Goal: Task Accomplishment & Management: Manage account settings

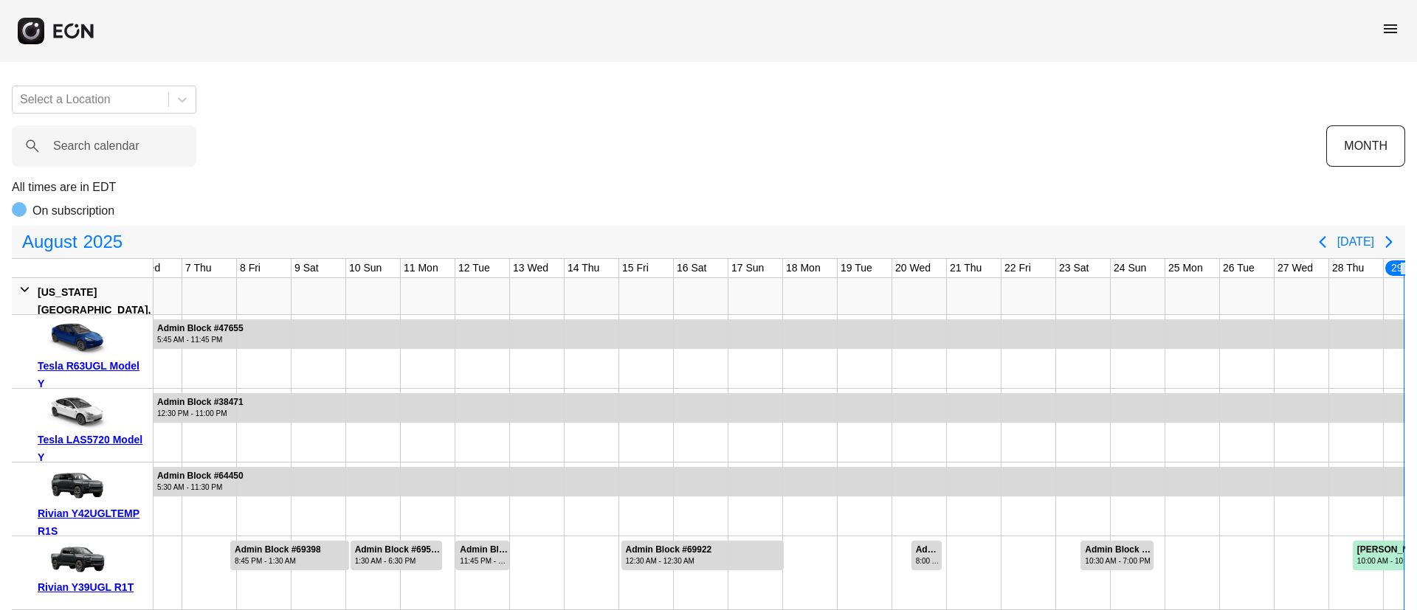
click at [1393, 29] on span "menu" at bounding box center [1390, 29] width 18 height 18
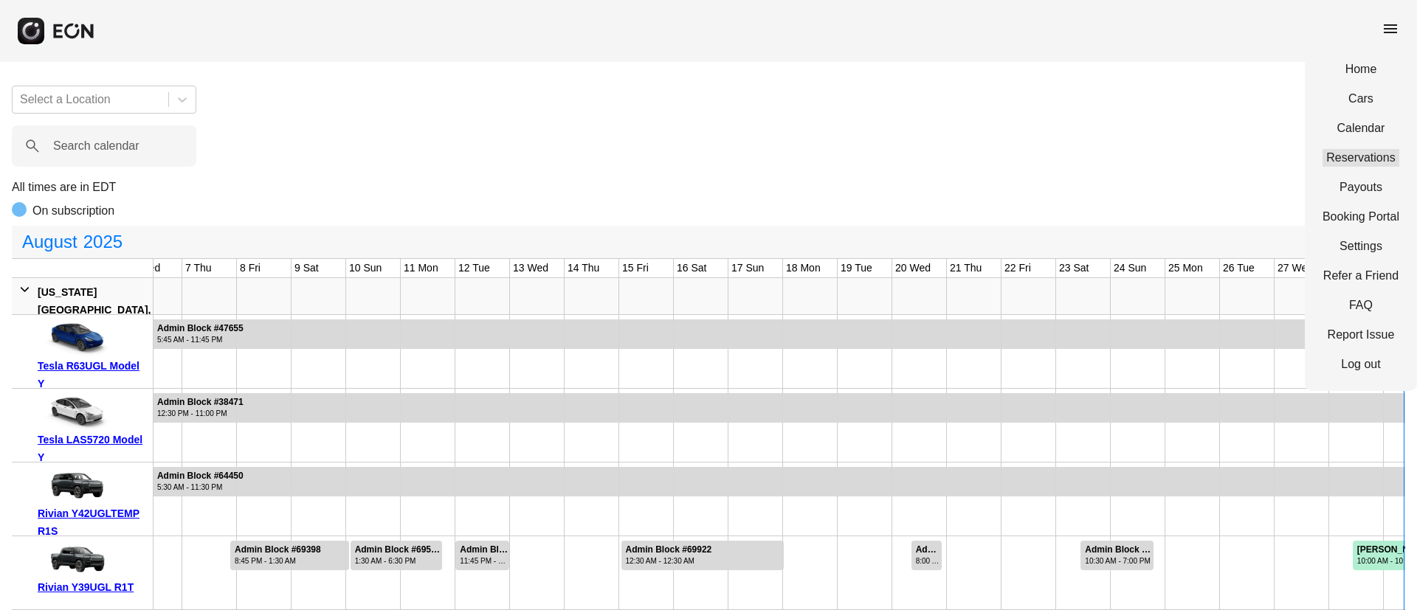
click at [1359, 150] on link "Reservations" at bounding box center [1360, 158] width 77 height 18
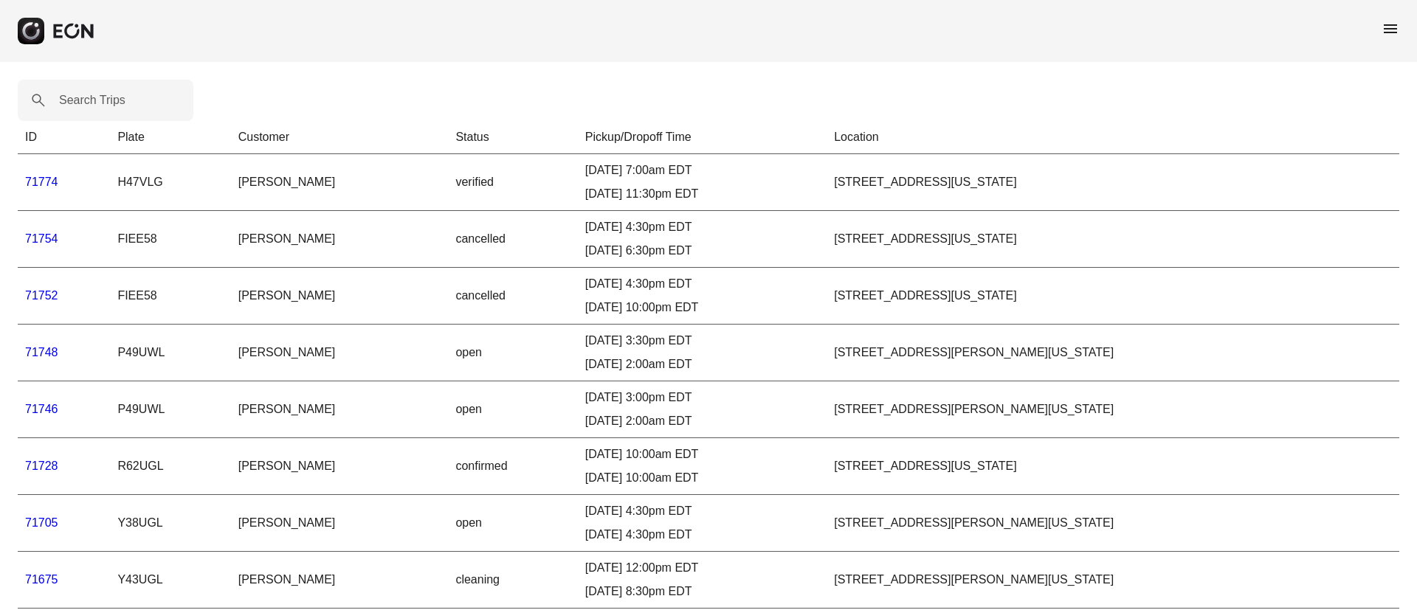
click at [103, 99] on label "Search Trips" at bounding box center [92, 101] width 66 height 18
click at [103, 99] on Trips "Search Trips" at bounding box center [106, 100] width 176 height 41
paste Trips "*****"
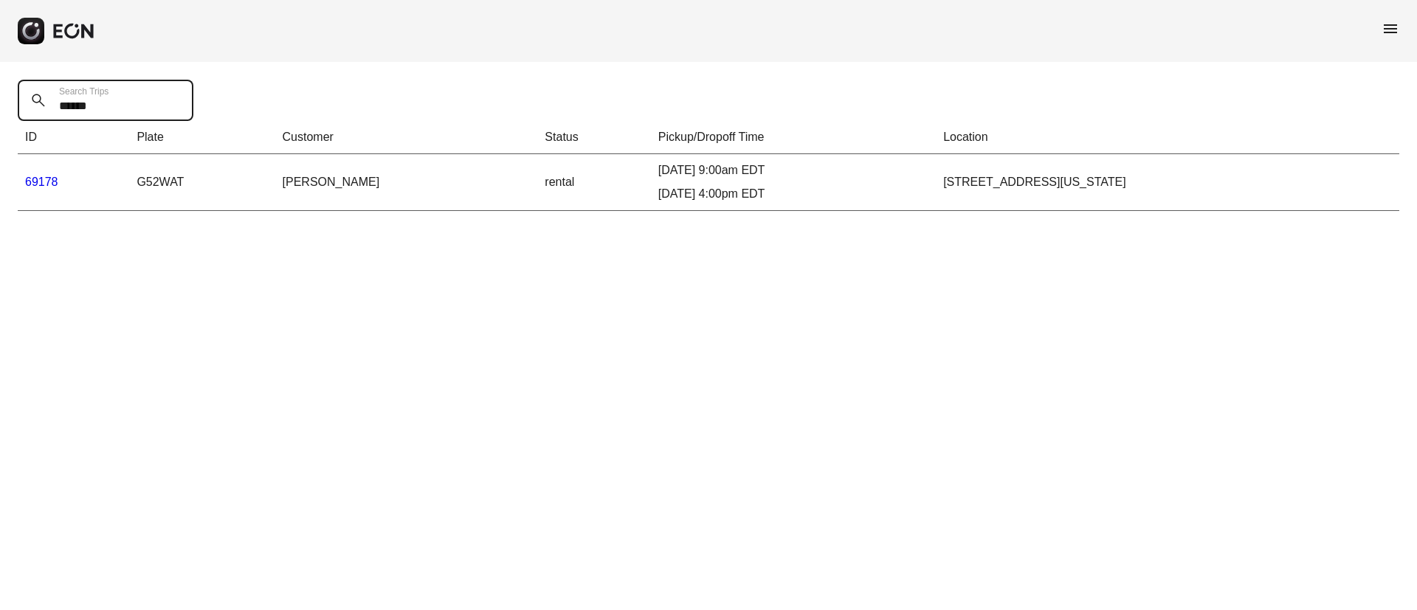
type Trips "*****"
click at [47, 182] on link "69178" at bounding box center [41, 182] width 33 height 13
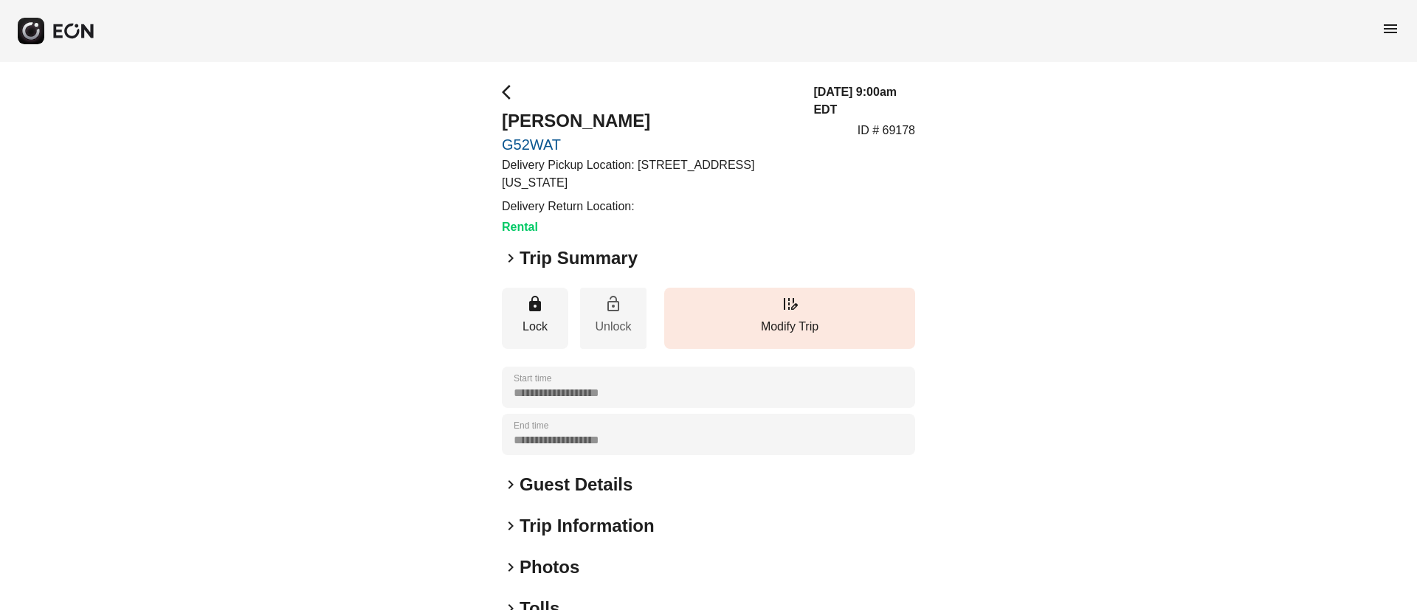
scroll to position [168, 0]
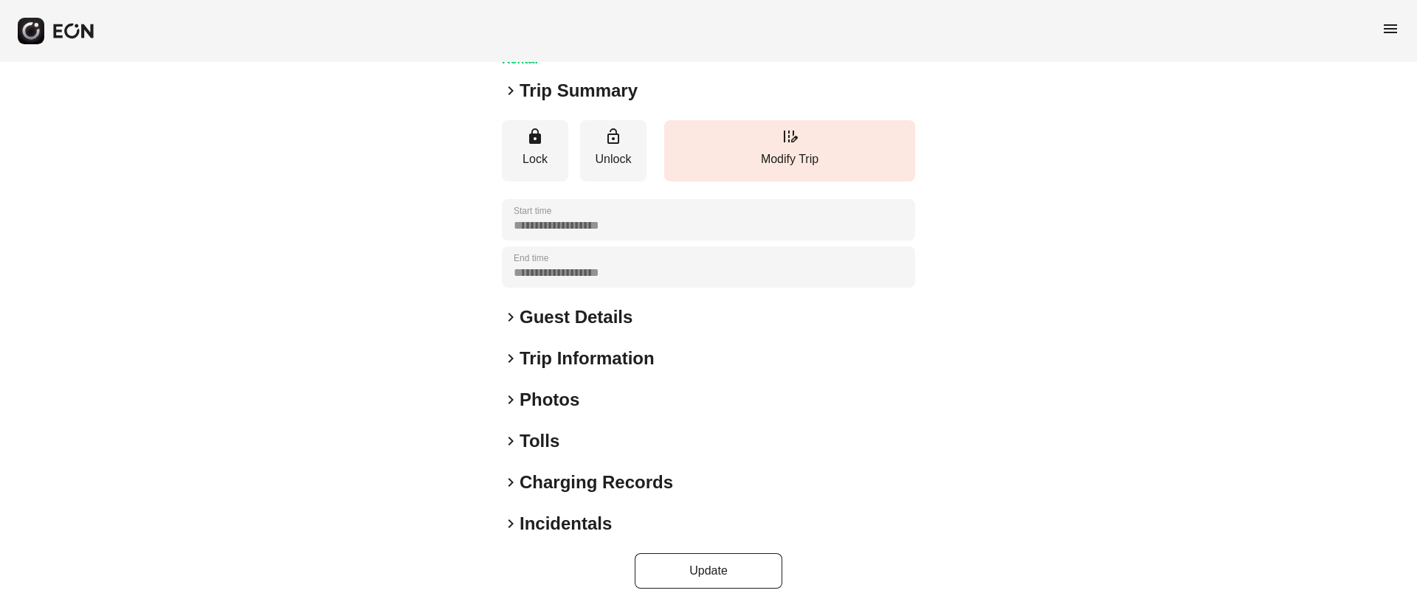
click at [605, 398] on div "keyboard_arrow_right Photos" at bounding box center [708, 400] width 413 height 24
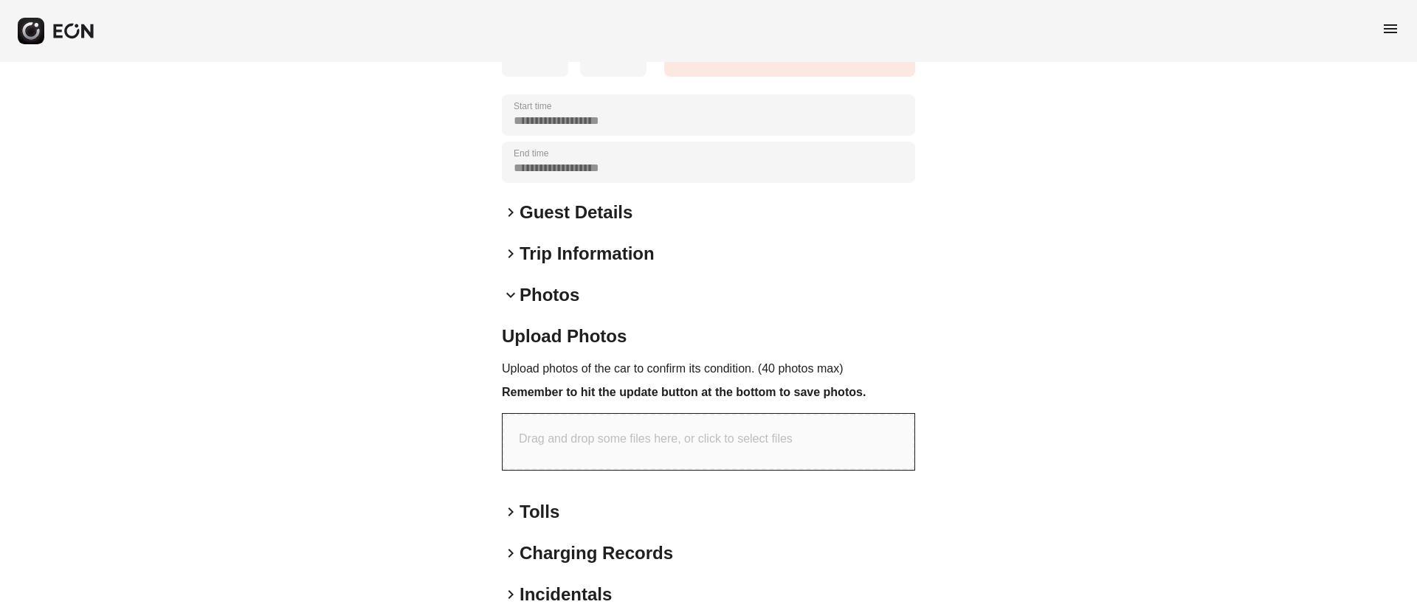
scroll to position [343, 0]
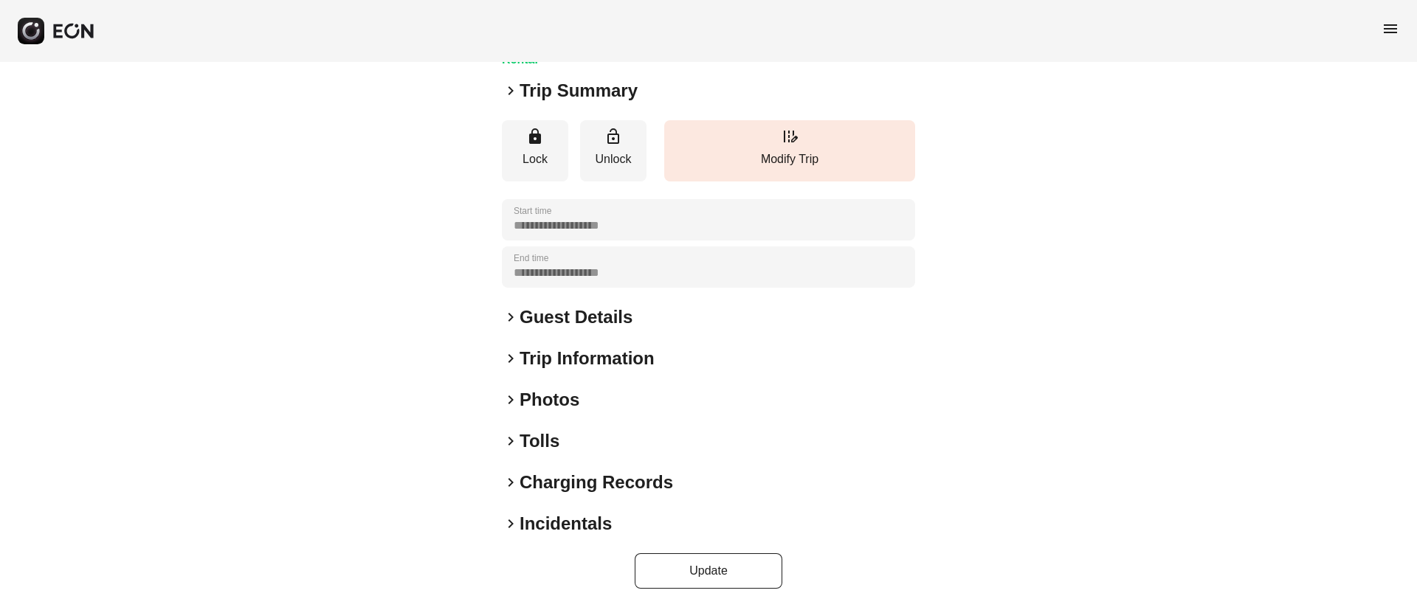
click at [584, 399] on div "keyboard_arrow_right Photos" at bounding box center [708, 400] width 413 height 24
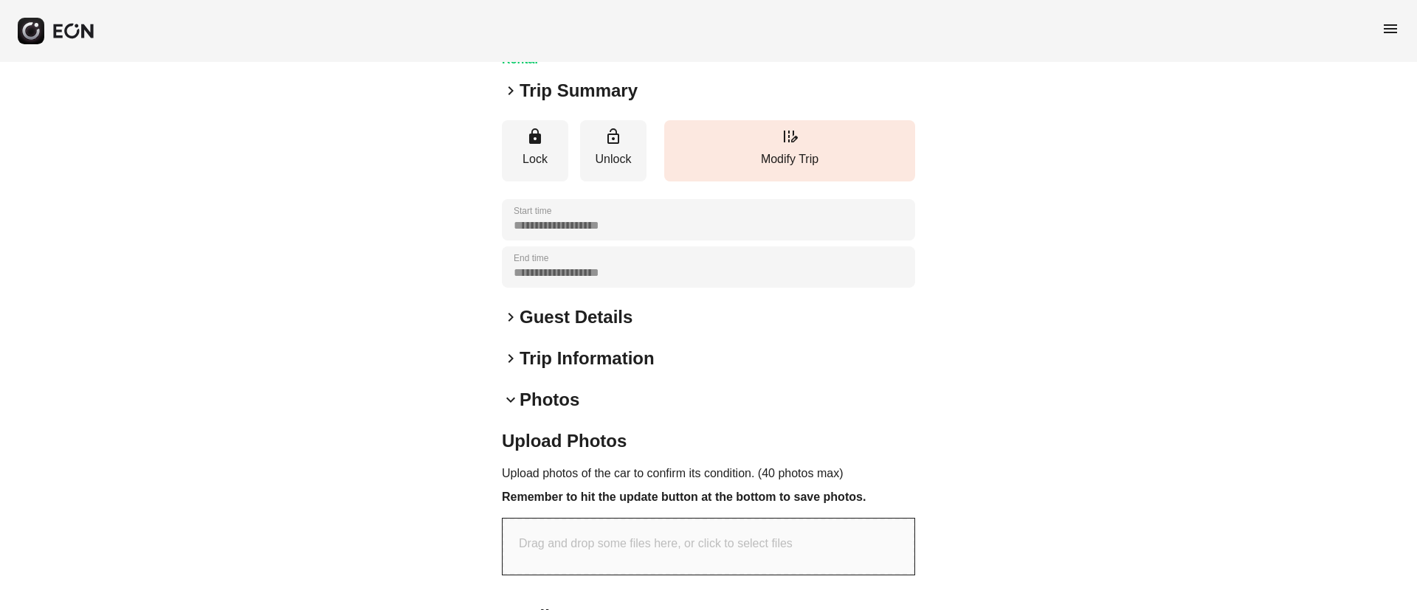
scroll to position [343, 0]
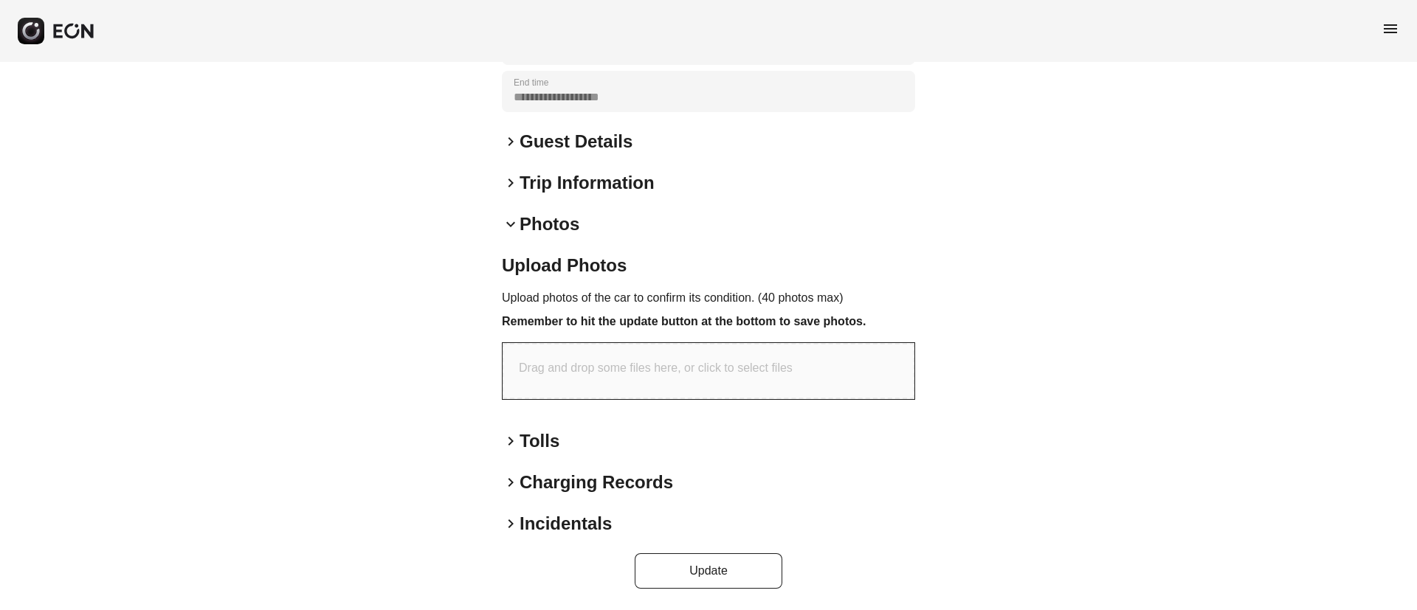
click at [698, 384] on div "Drag and drop some files here, or click to select files" at bounding box center [709, 371] width 412 height 56
type input "**********"
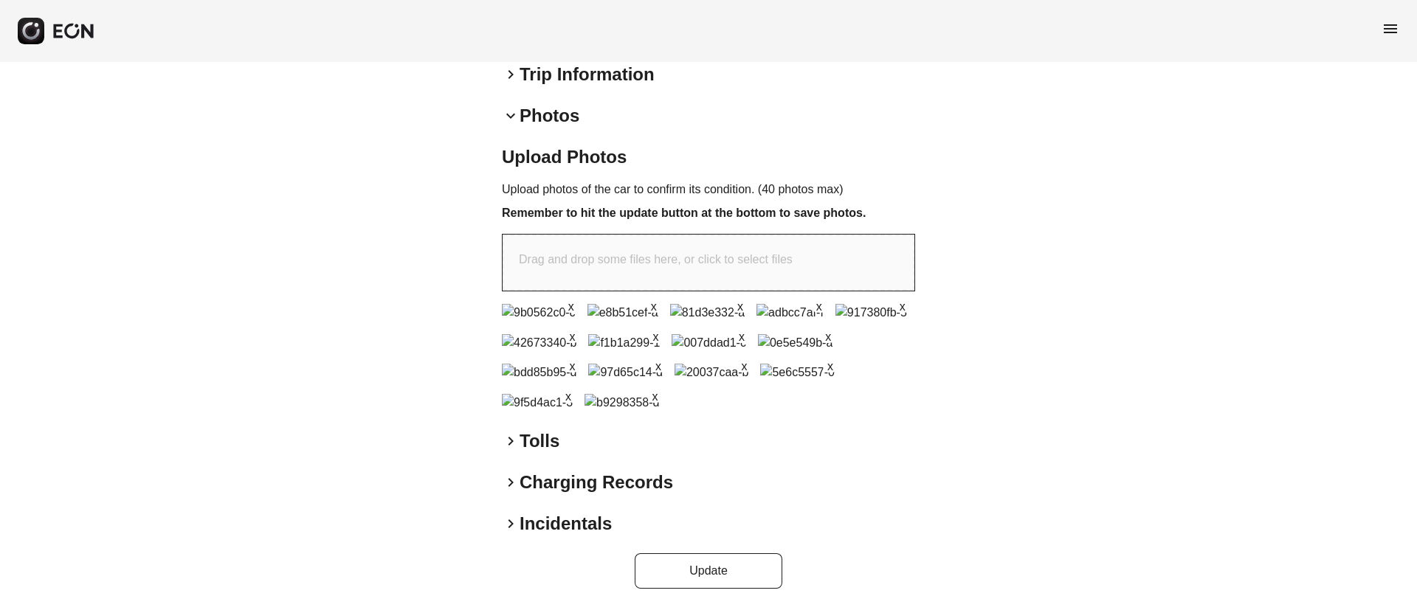
scroll to position [729, 0]
click at [716, 559] on button "Update" at bounding box center [709, 570] width 148 height 35
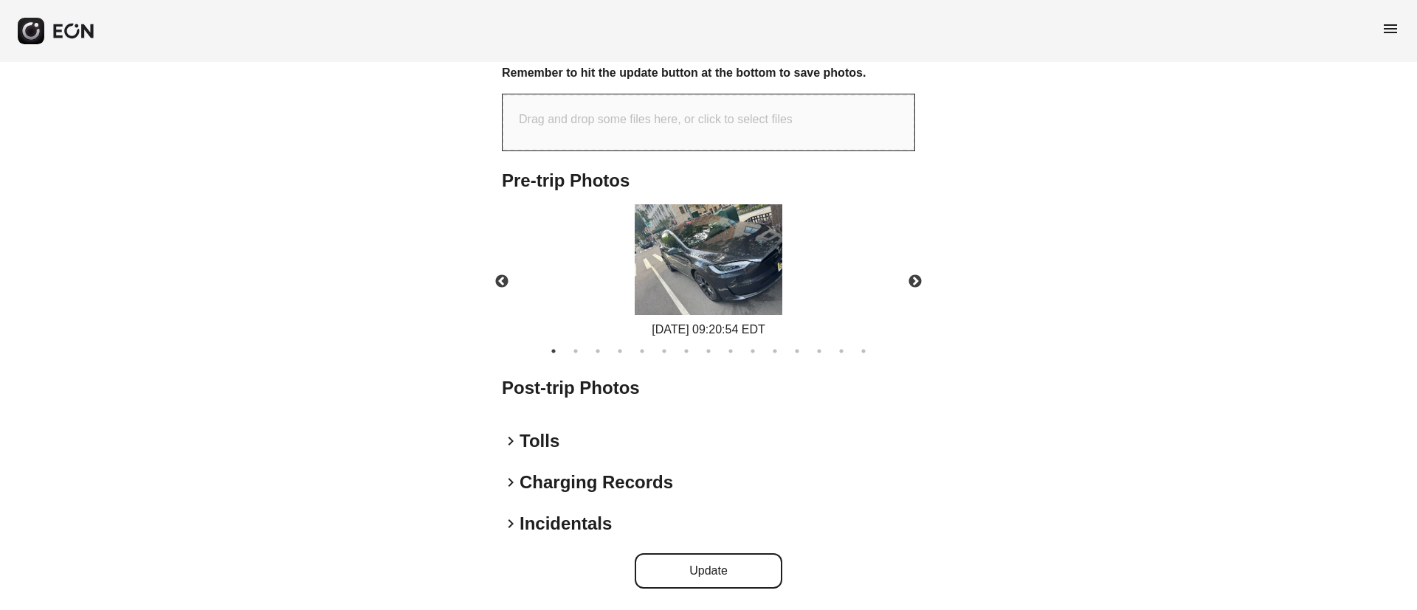
scroll to position [38, 0]
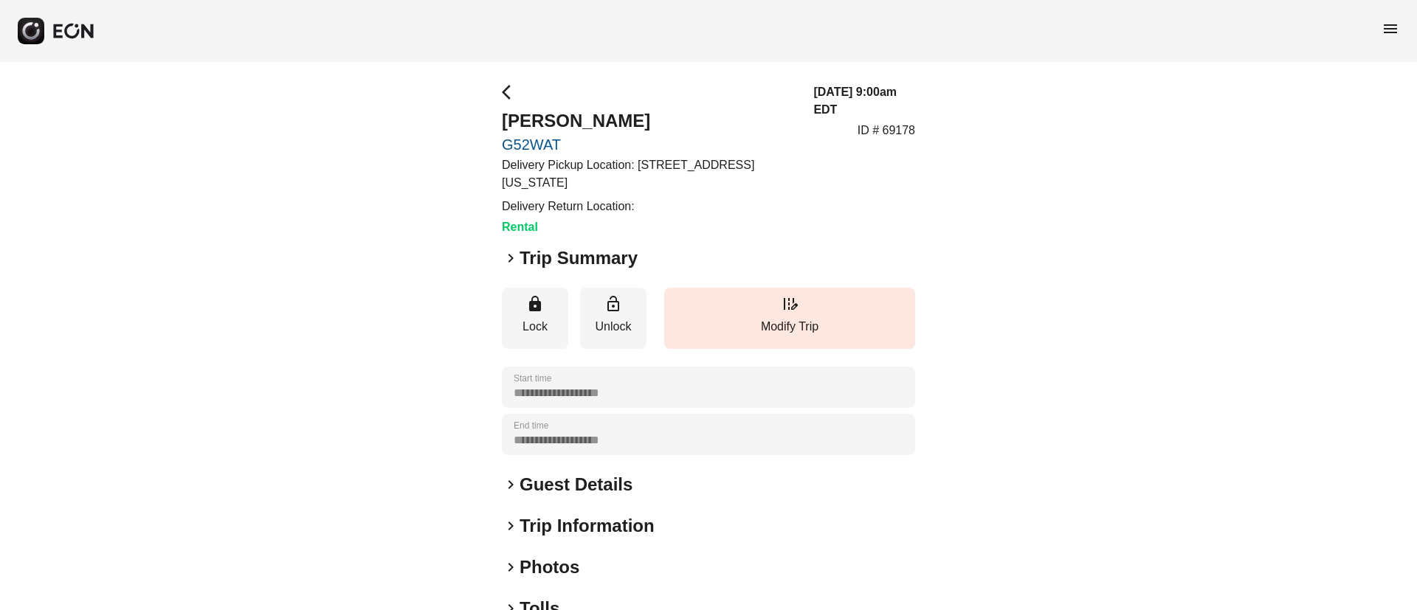
click at [576, 559] on h2 "Photos" at bounding box center [549, 568] width 60 height 24
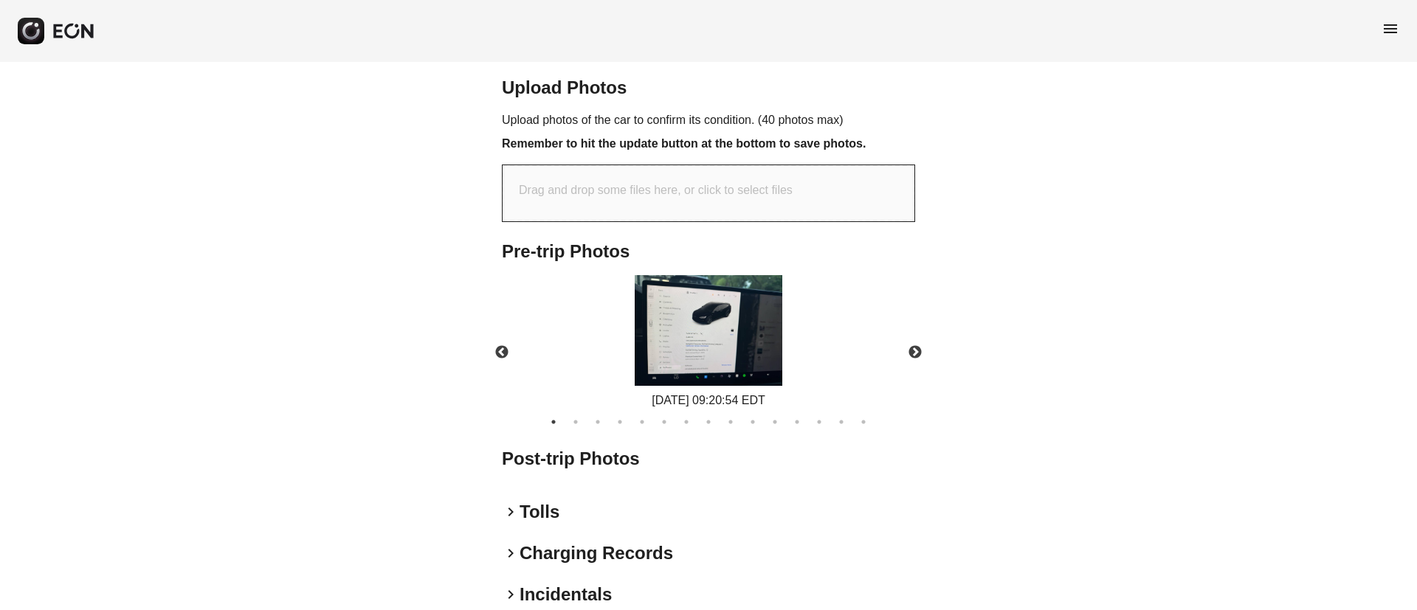
scroll to position [553, 0]
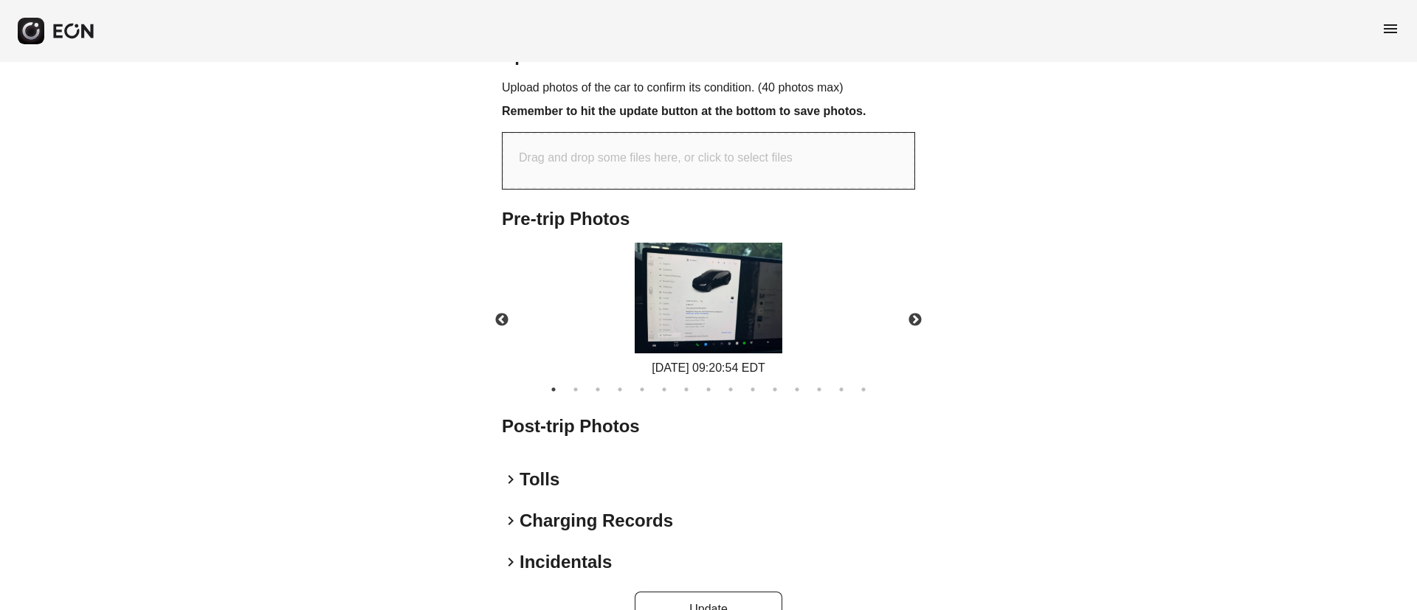
click at [723, 311] on img at bounding box center [709, 298] width 148 height 111
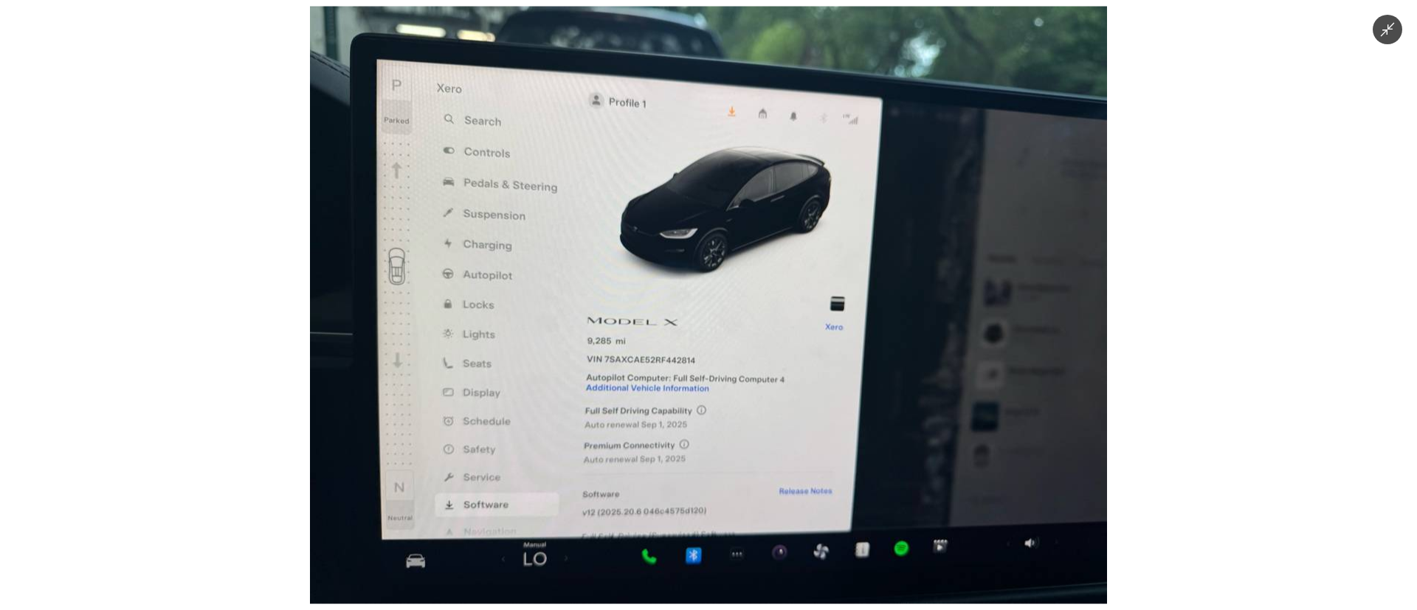
click at [723, 311] on img at bounding box center [708, 306] width 797 height 598
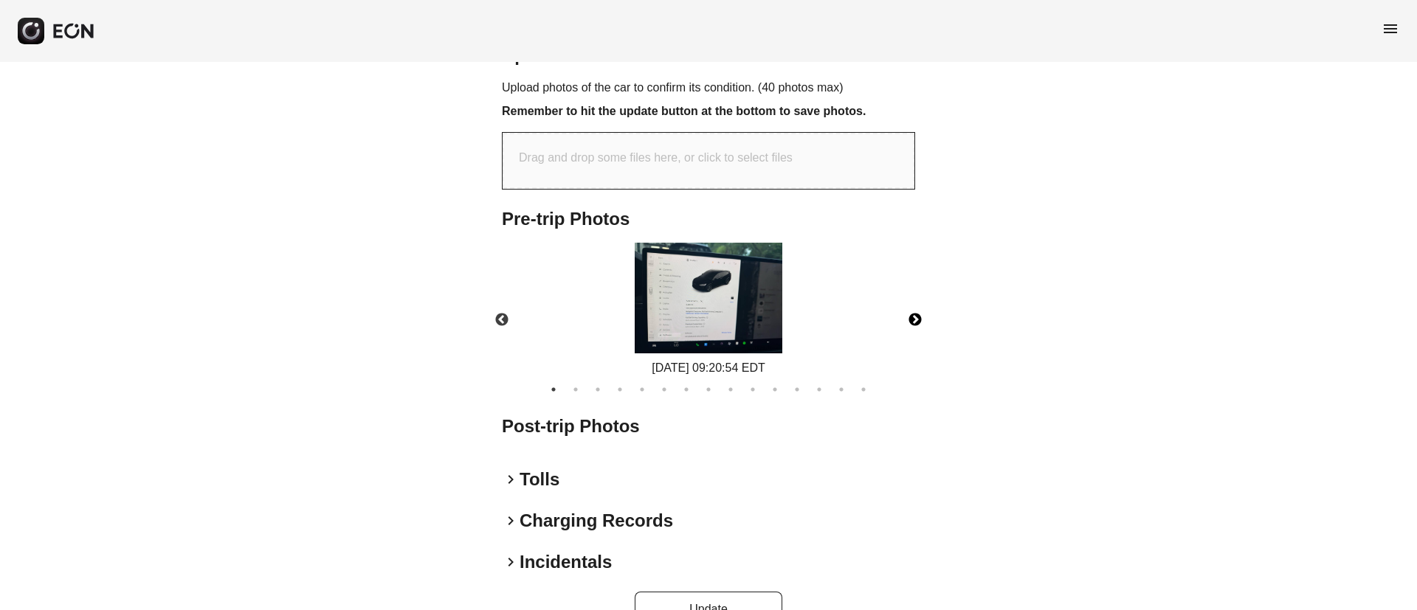
click at [908, 325] on button "Next" at bounding box center [915, 320] width 52 height 52
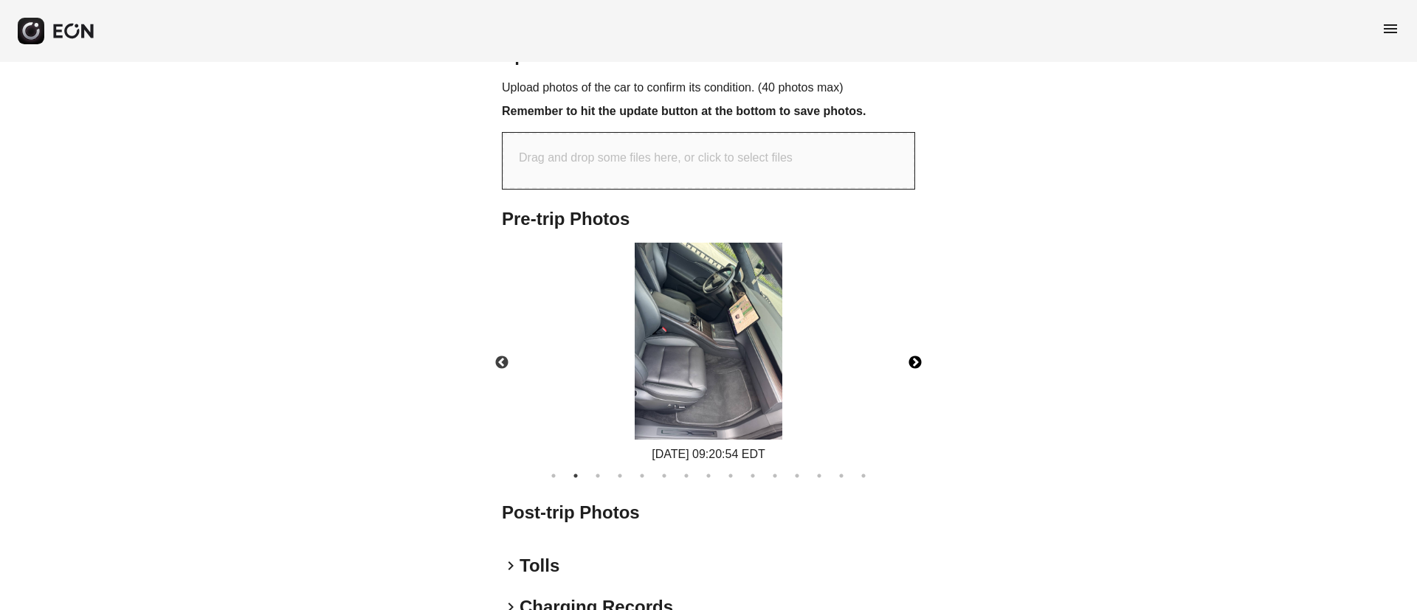
click at [762, 379] on img at bounding box center [709, 341] width 148 height 197
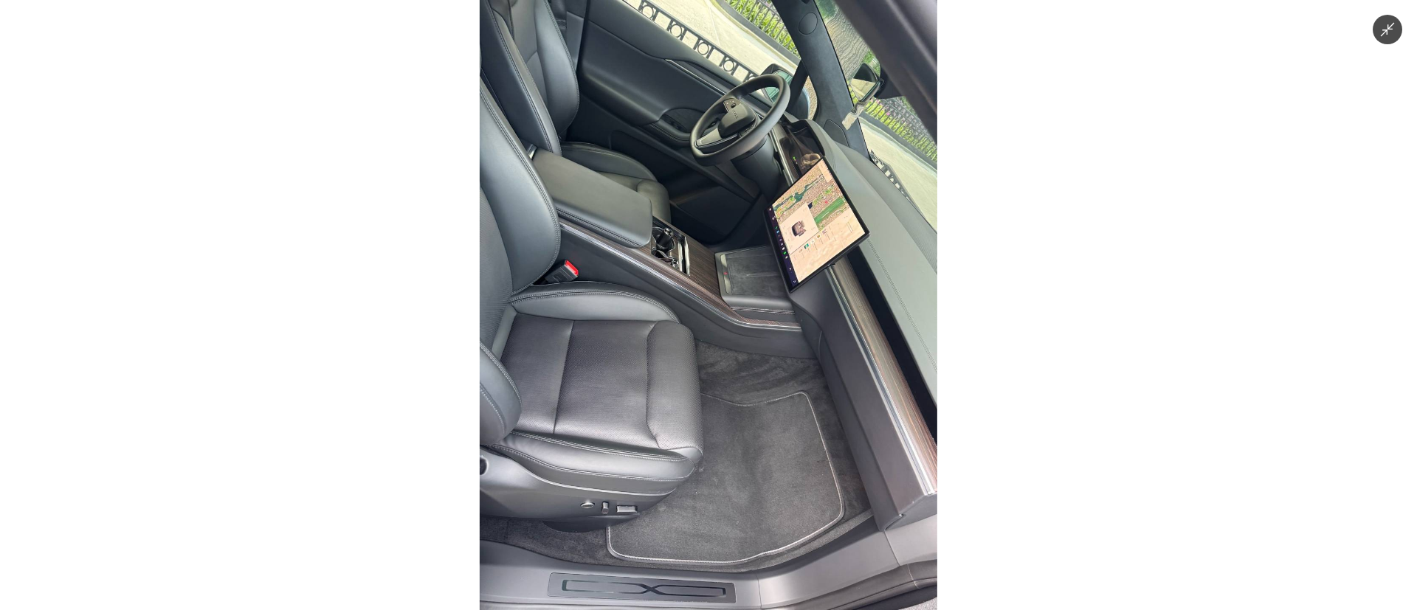
click at [762, 379] on img at bounding box center [709, 305] width 458 height 610
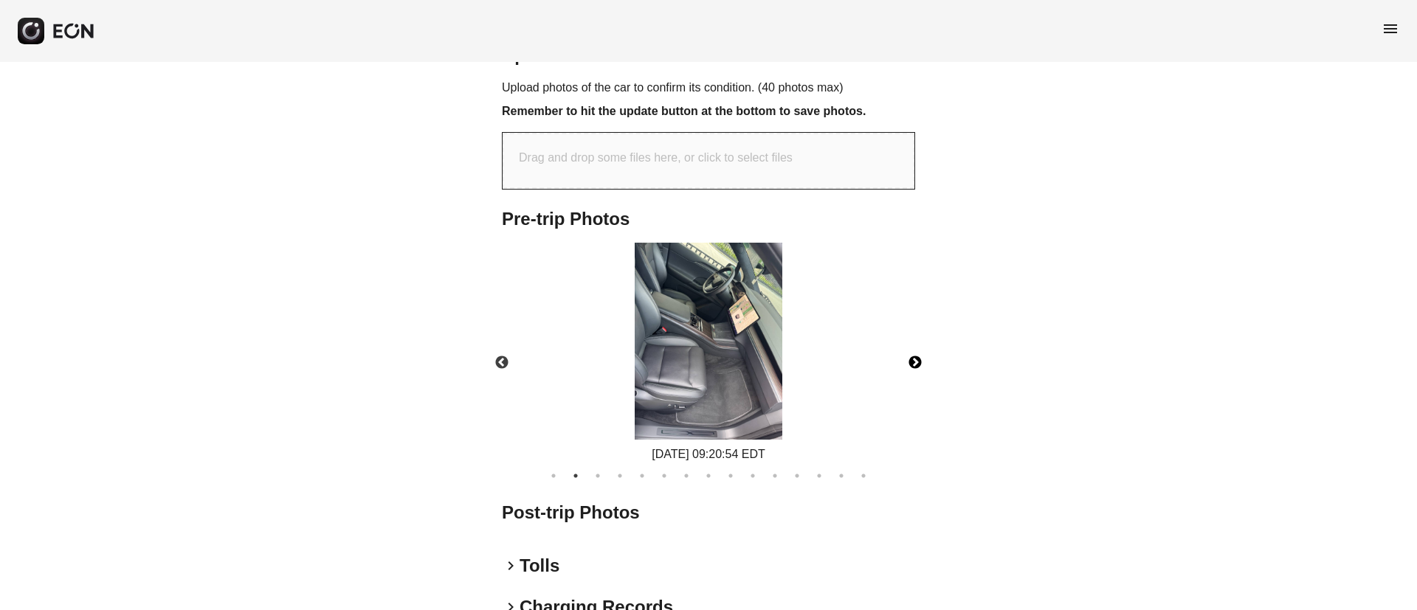
click at [913, 369] on button "Next" at bounding box center [915, 363] width 52 height 52
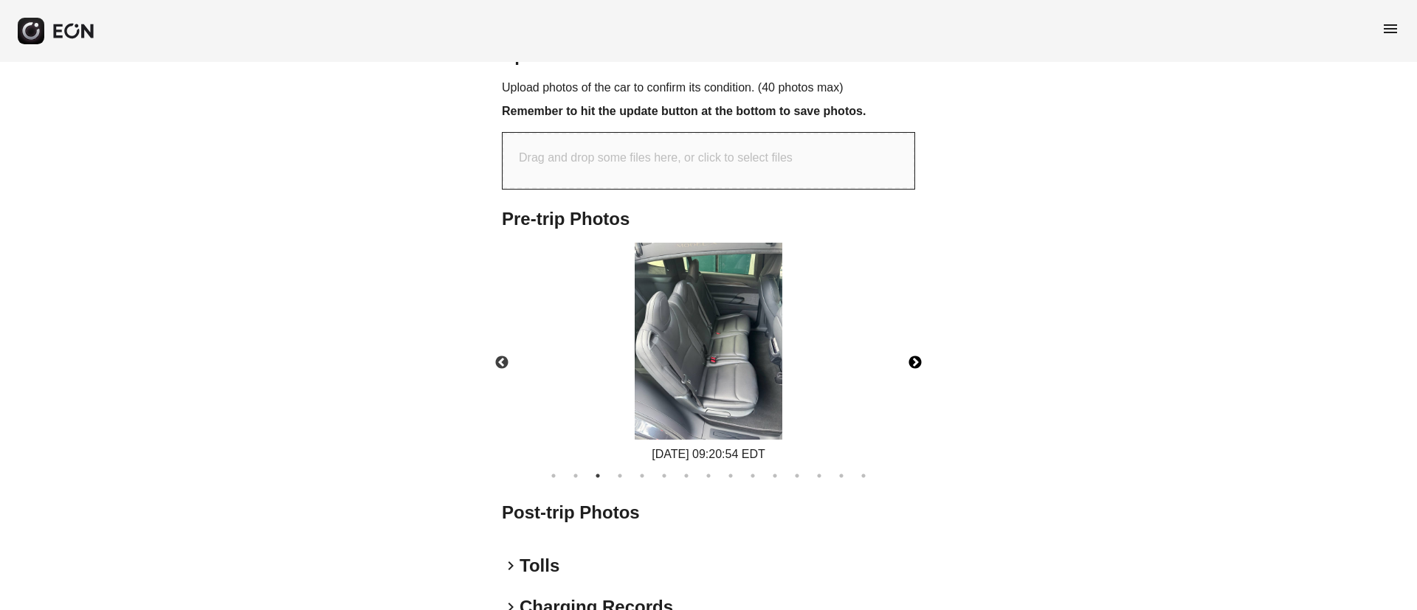
click at [913, 369] on button "Next" at bounding box center [915, 363] width 52 height 52
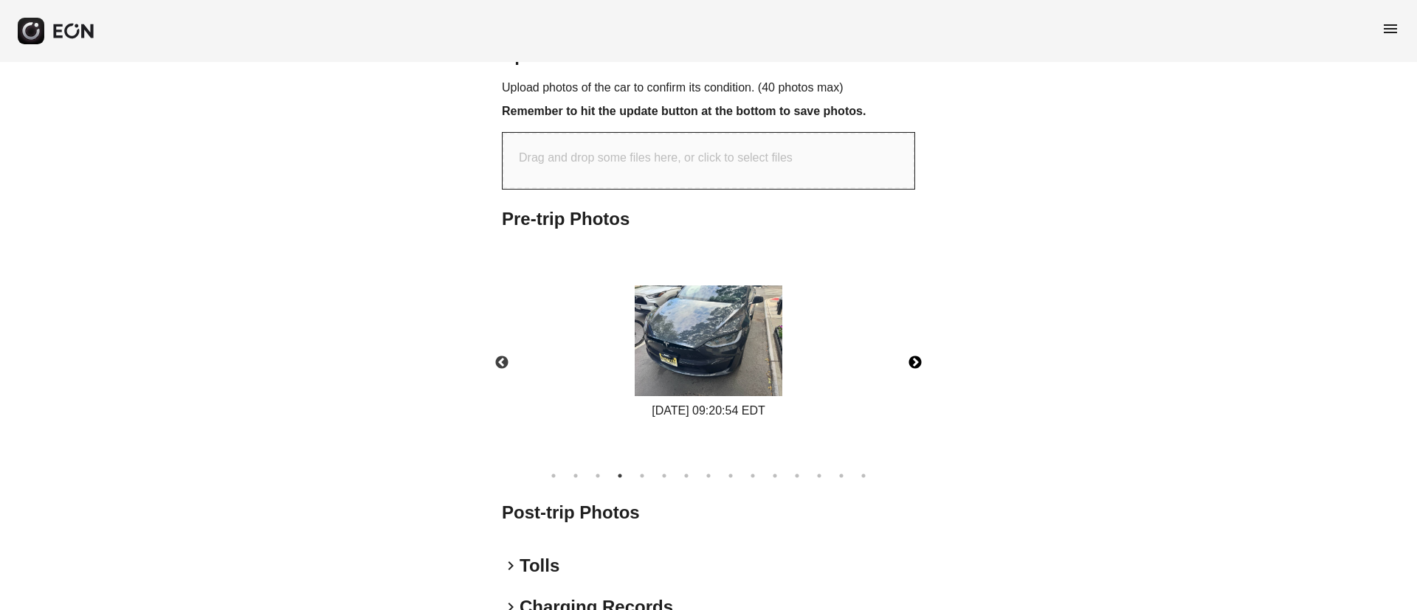
click at [913, 369] on button "Next" at bounding box center [915, 363] width 52 height 52
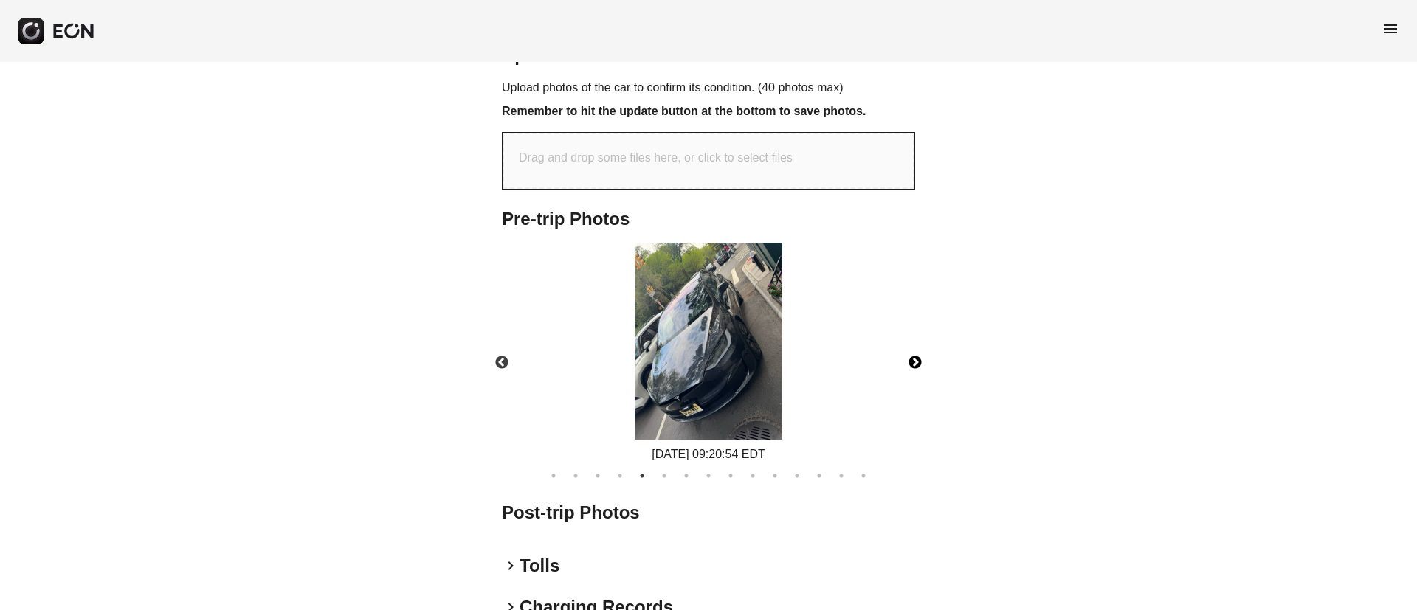
click at [913, 369] on button "Next" at bounding box center [915, 363] width 52 height 52
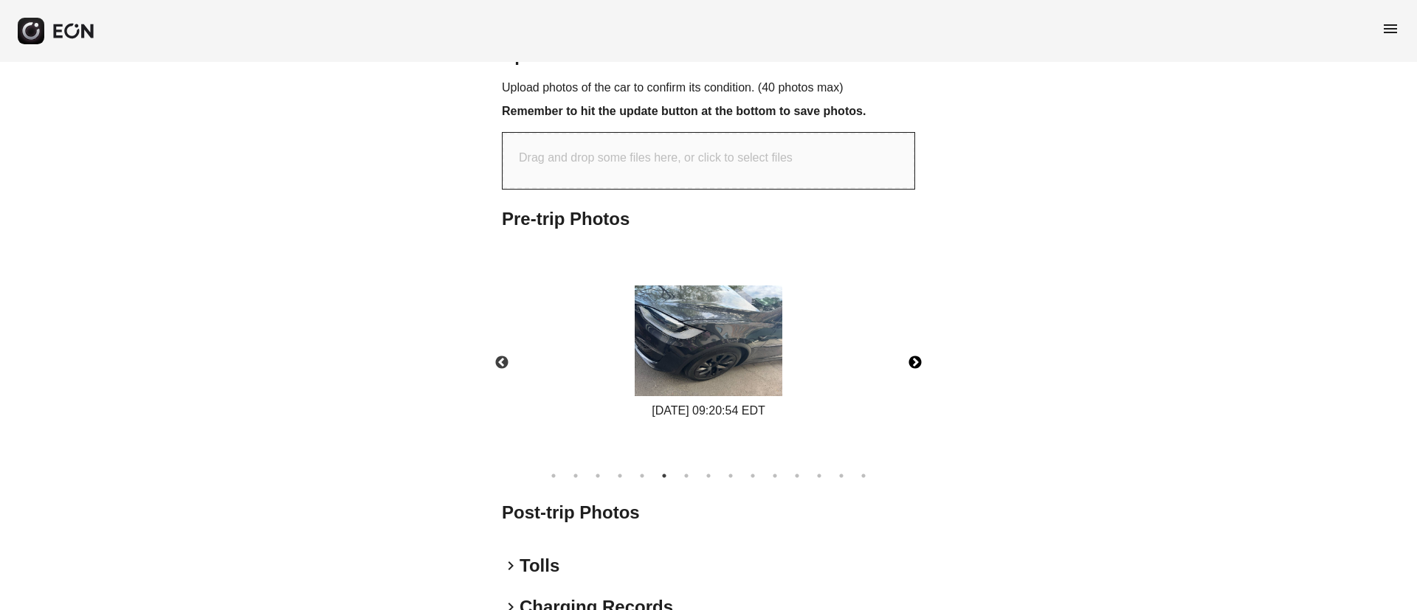
click at [913, 369] on button "Next" at bounding box center [915, 363] width 52 height 52
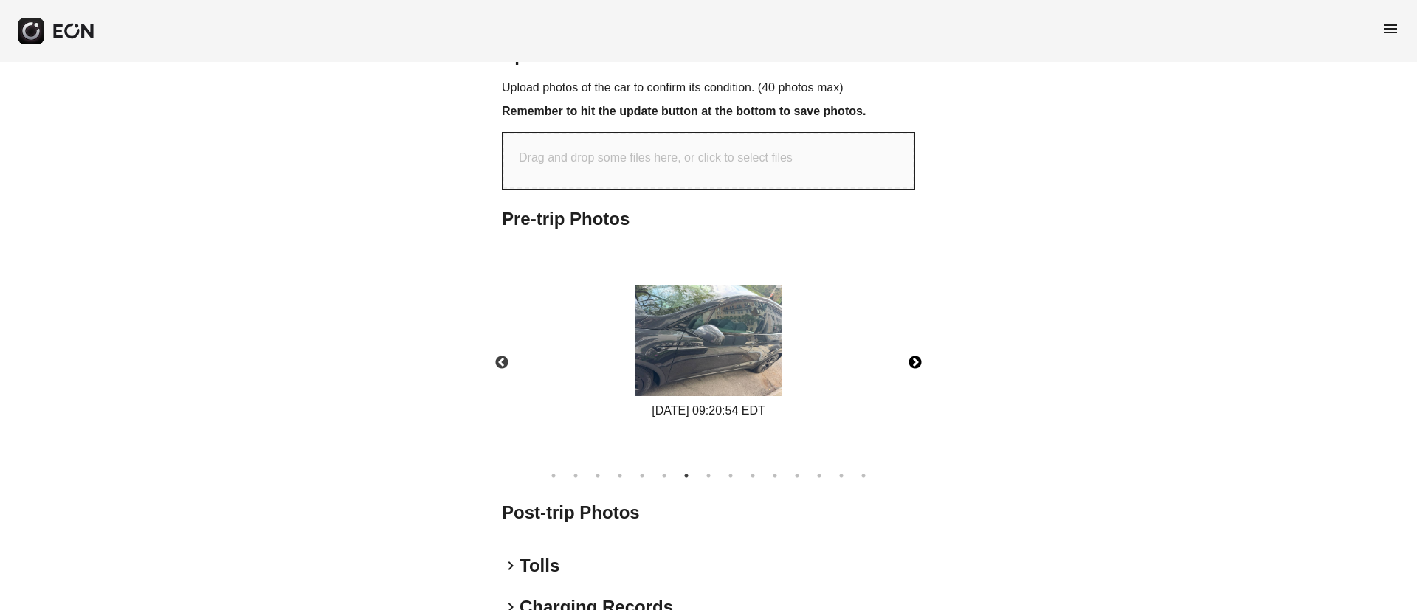
click at [913, 369] on button "Next" at bounding box center [915, 363] width 52 height 52
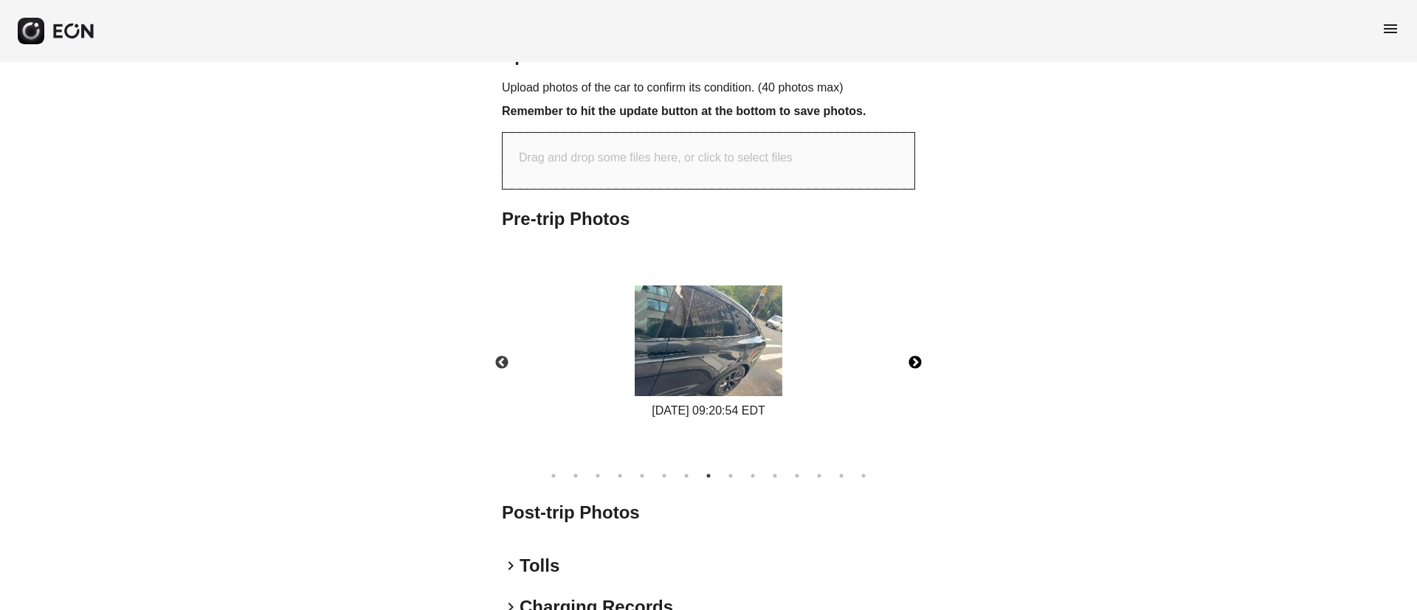
click at [913, 369] on button "Next" at bounding box center [915, 363] width 52 height 52
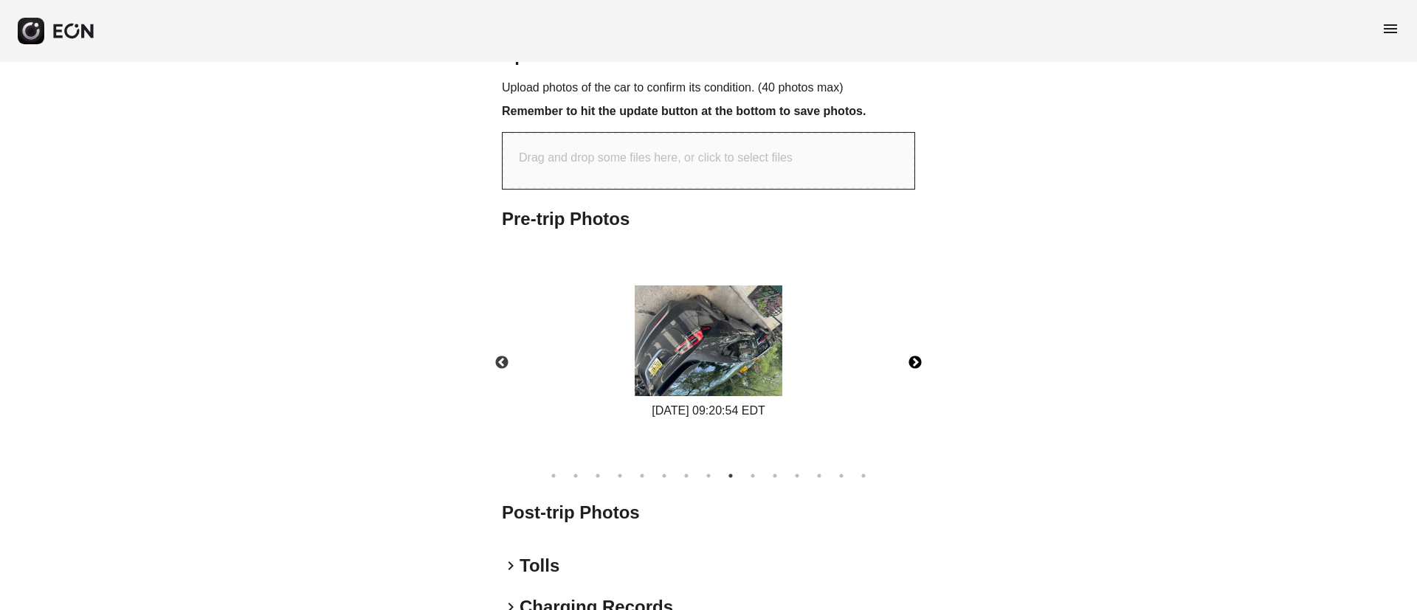
click at [913, 369] on button "Next" at bounding box center [915, 363] width 52 height 52
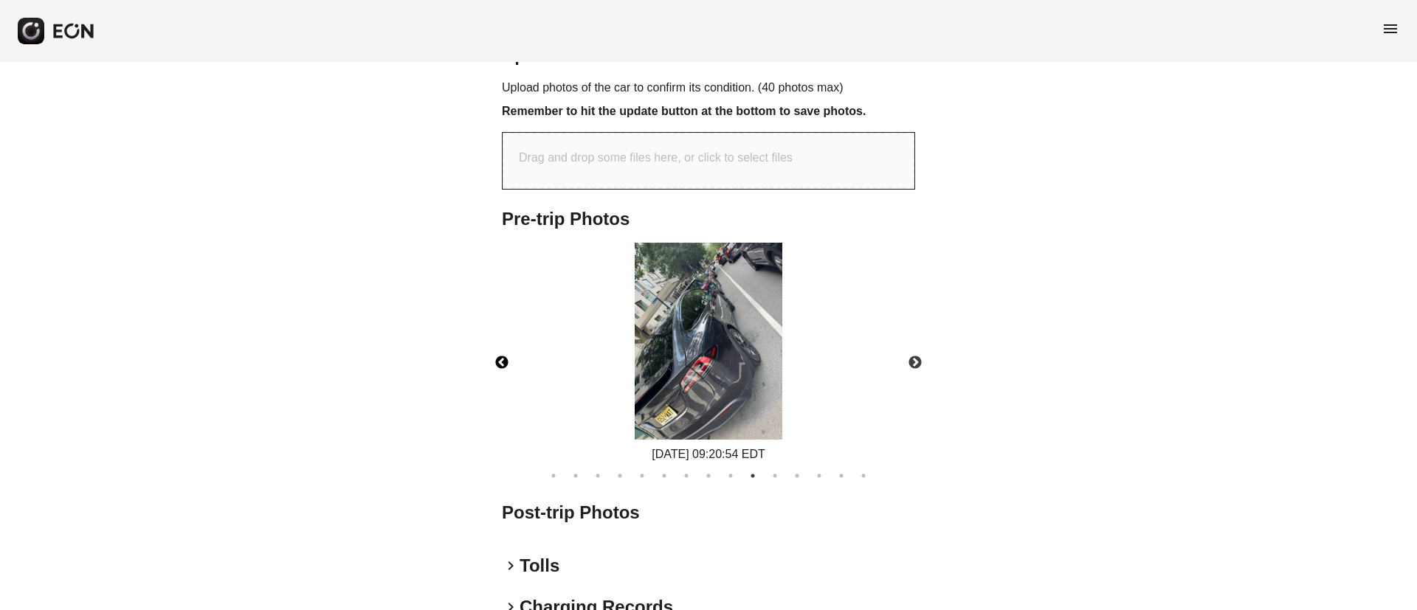
click at [507, 363] on button "Previous" at bounding box center [502, 363] width 52 height 52
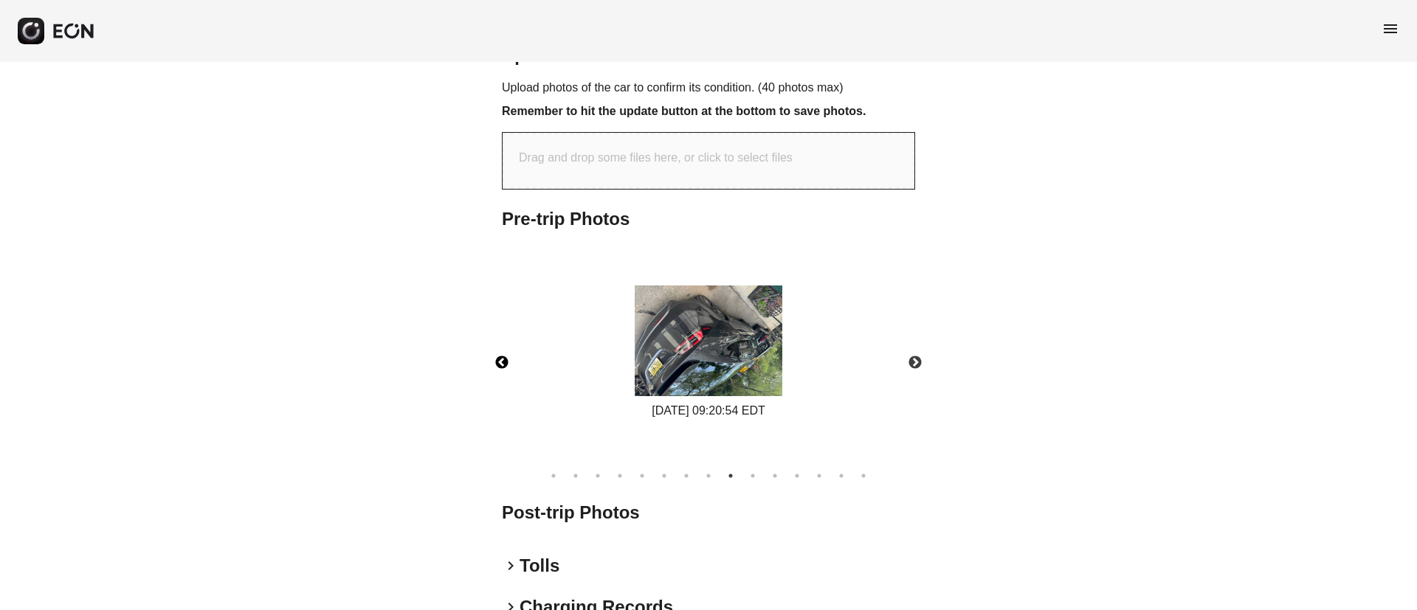
click at [697, 359] on img at bounding box center [709, 341] width 148 height 111
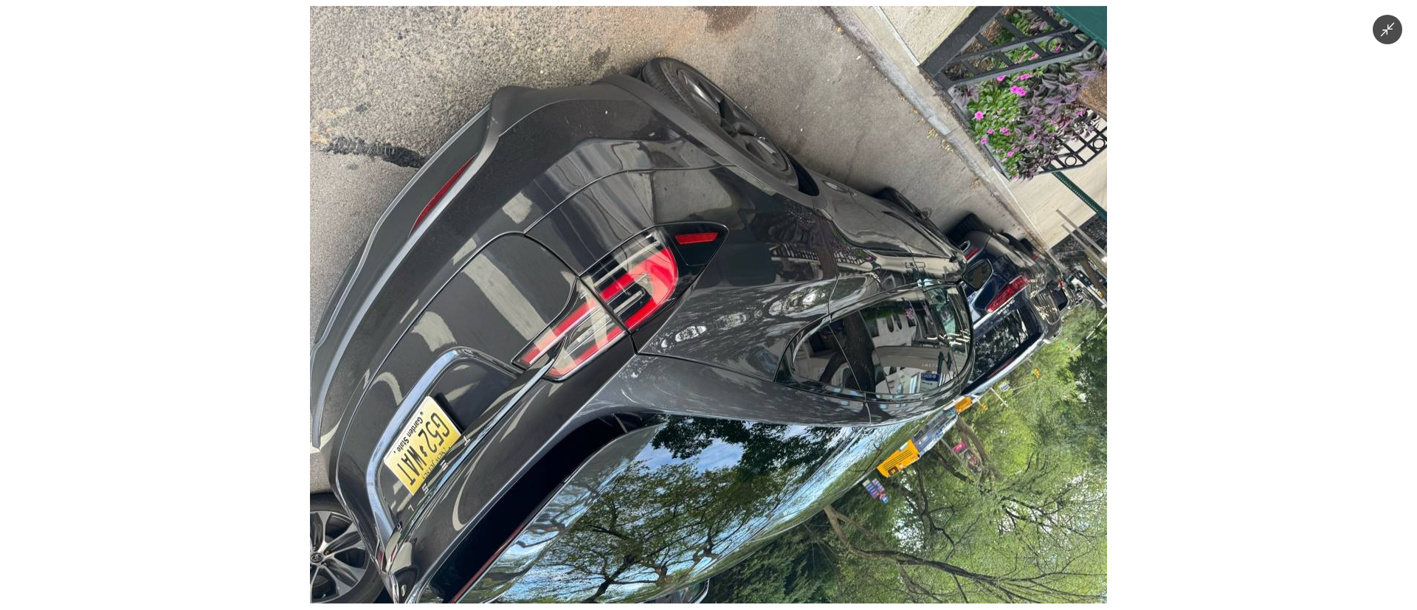
click at [697, 359] on img at bounding box center [708, 305] width 797 height 598
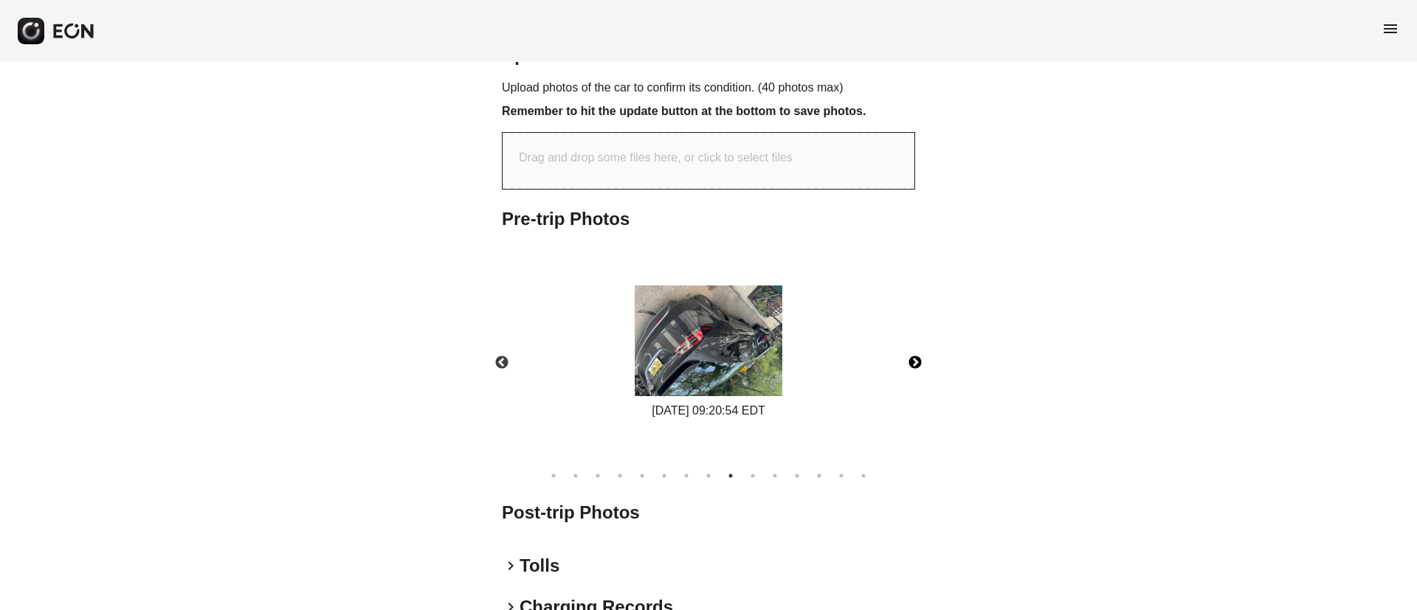
click at [914, 368] on button "Next" at bounding box center [915, 363] width 52 height 52
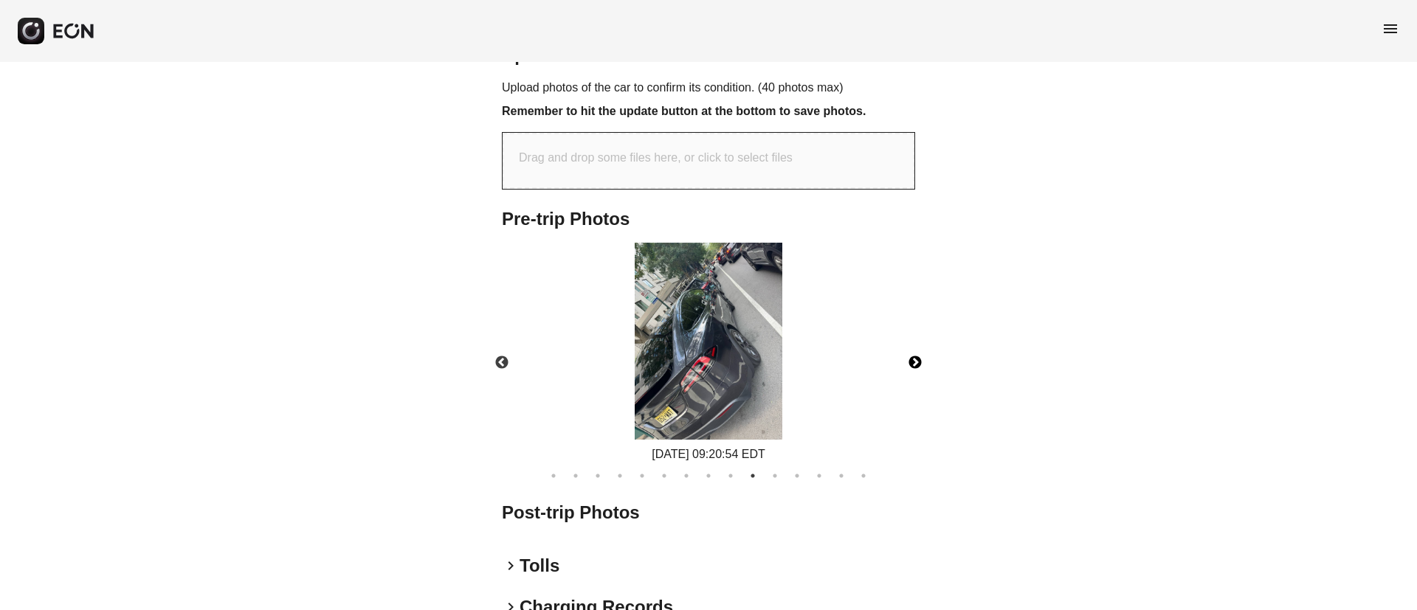
click at [914, 367] on button "Next" at bounding box center [915, 363] width 52 height 52
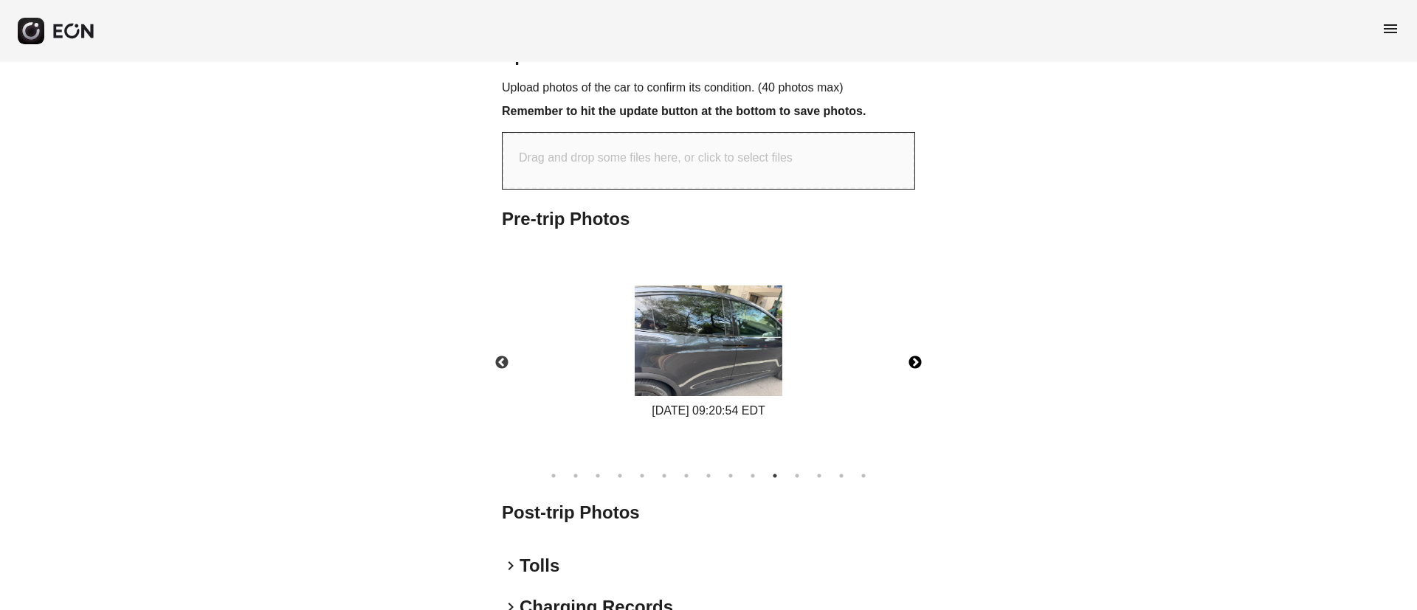
click at [914, 367] on button "Next" at bounding box center [915, 363] width 52 height 52
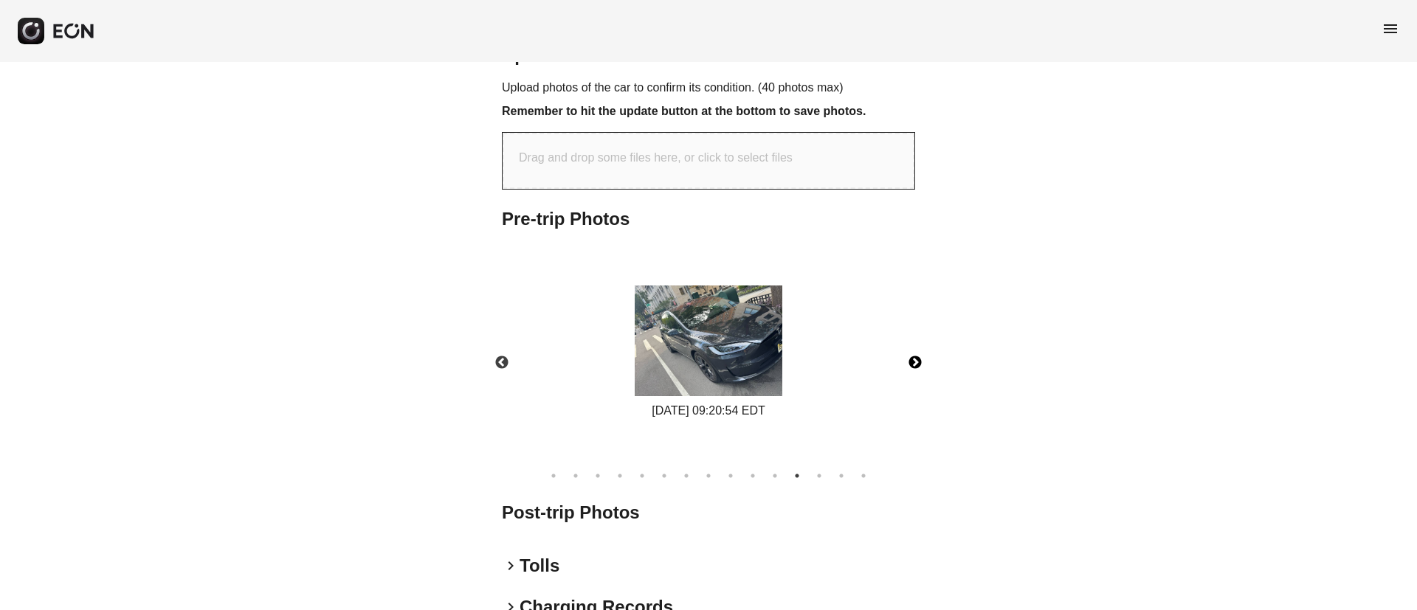
click at [914, 367] on button "Next" at bounding box center [915, 363] width 52 height 52
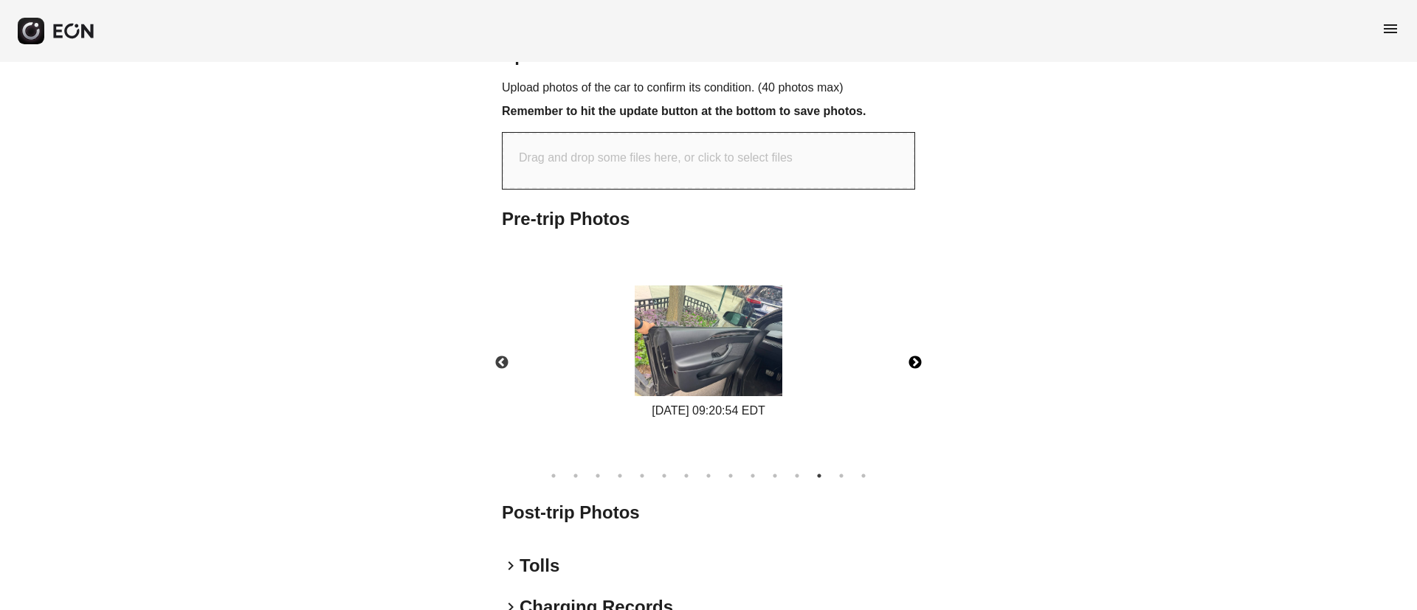
click at [914, 367] on button "Next" at bounding box center [915, 363] width 52 height 52
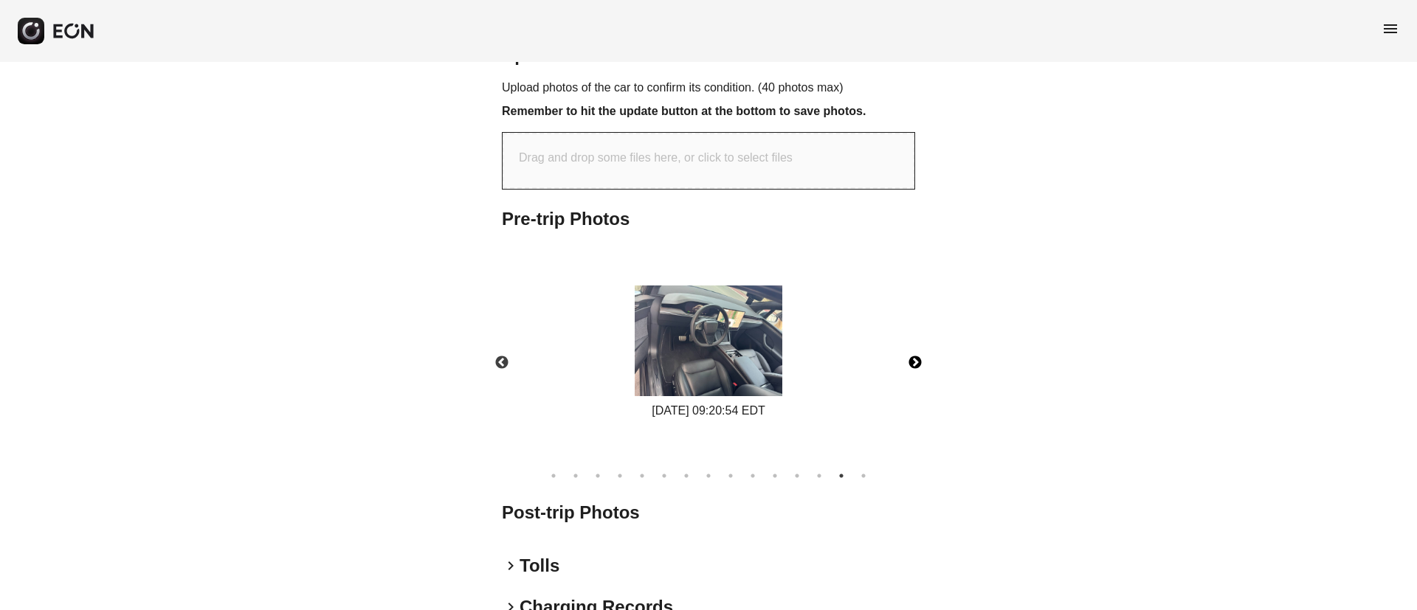
click at [914, 367] on button "Next" at bounding box center [915, 363] width 52 height 52
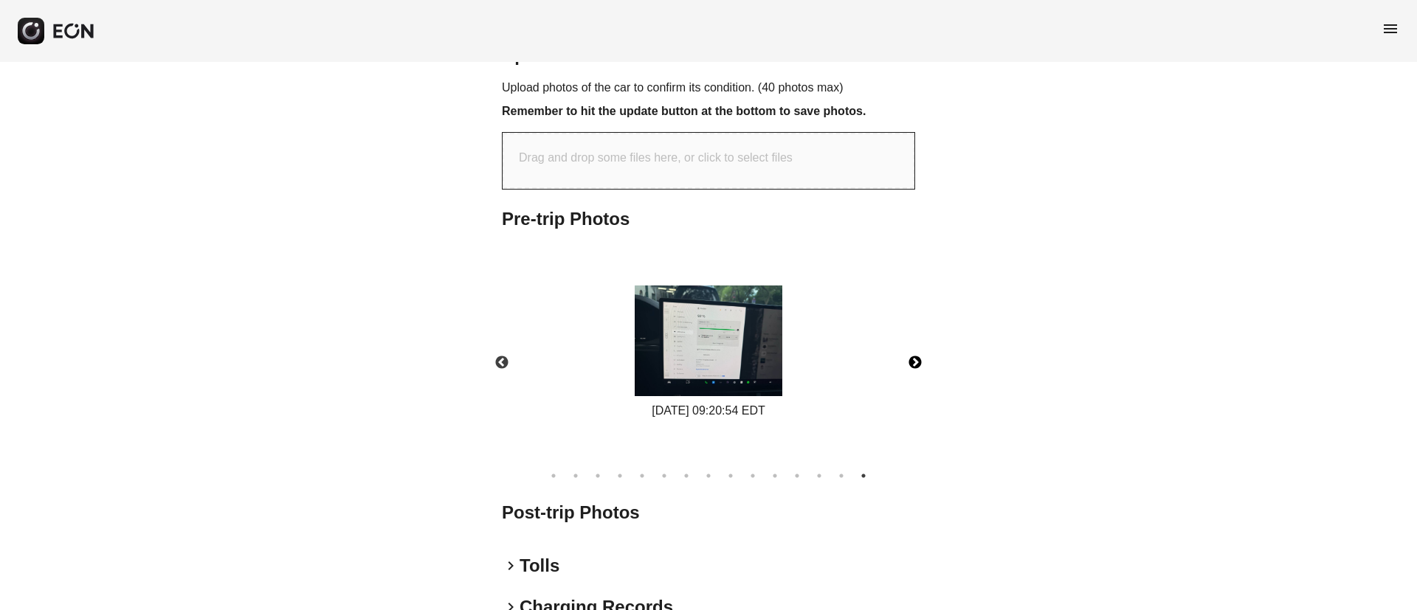
click at [914, 367] on button "Next" at bounding box center [915, 363] width 52 height 52
click at [503, 359] on button "Previous" at bounding box center [502, 363] width 52 height 52
click at [709, 349] on img at bounding box center [709, 341] width 148 height 111
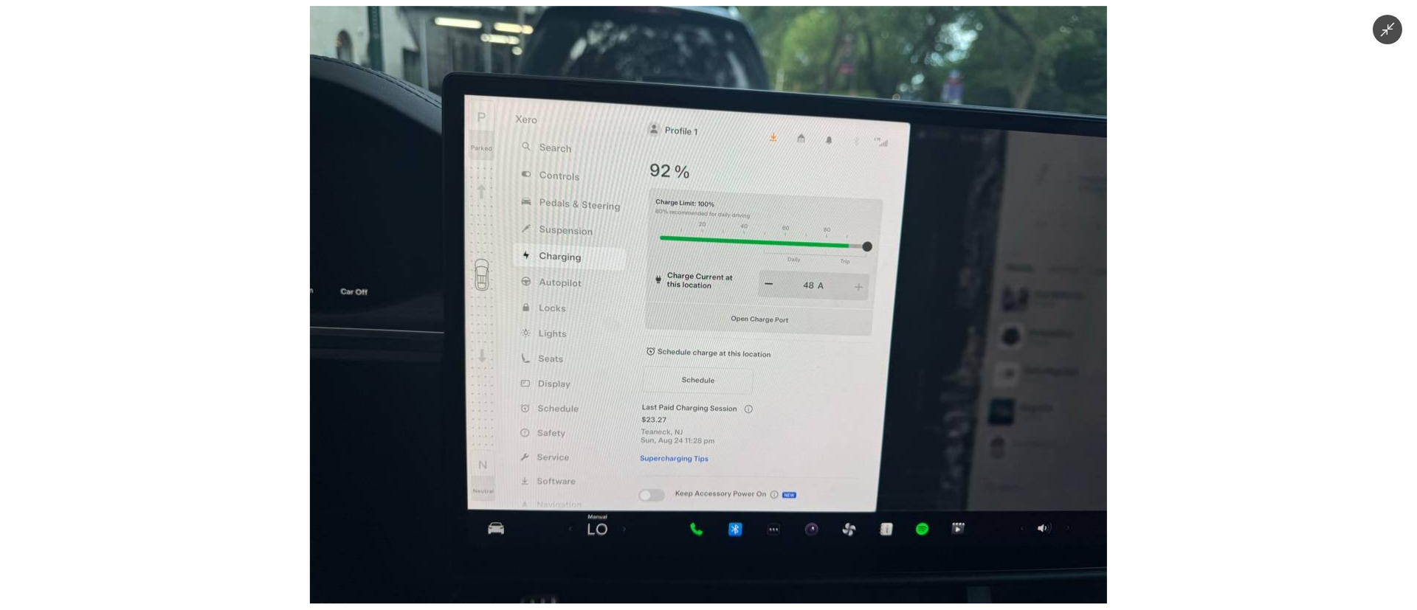
click at [739, 343] on img at bounding box center [708, 305] width 797 height 598
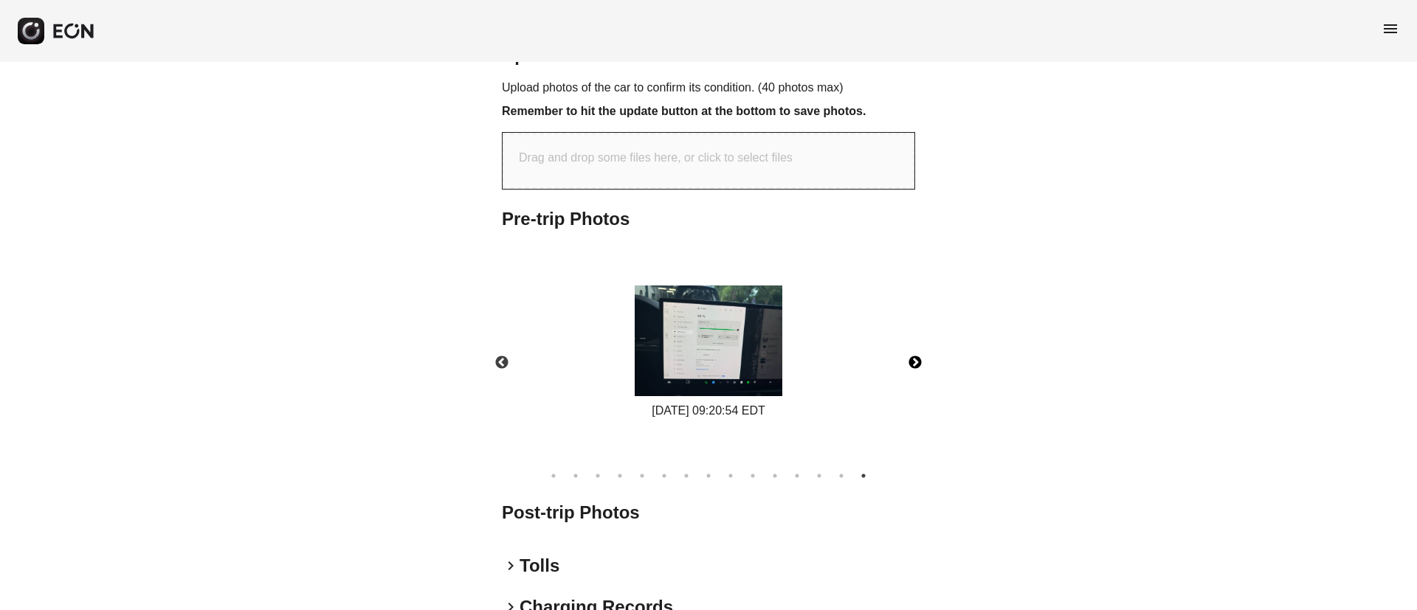
click at [909, 362] on button "Next" at bounding box center [915, 363] width 52 height 52
click at [721, 368] on img at bounding box center [709, 341] width 148 height 111
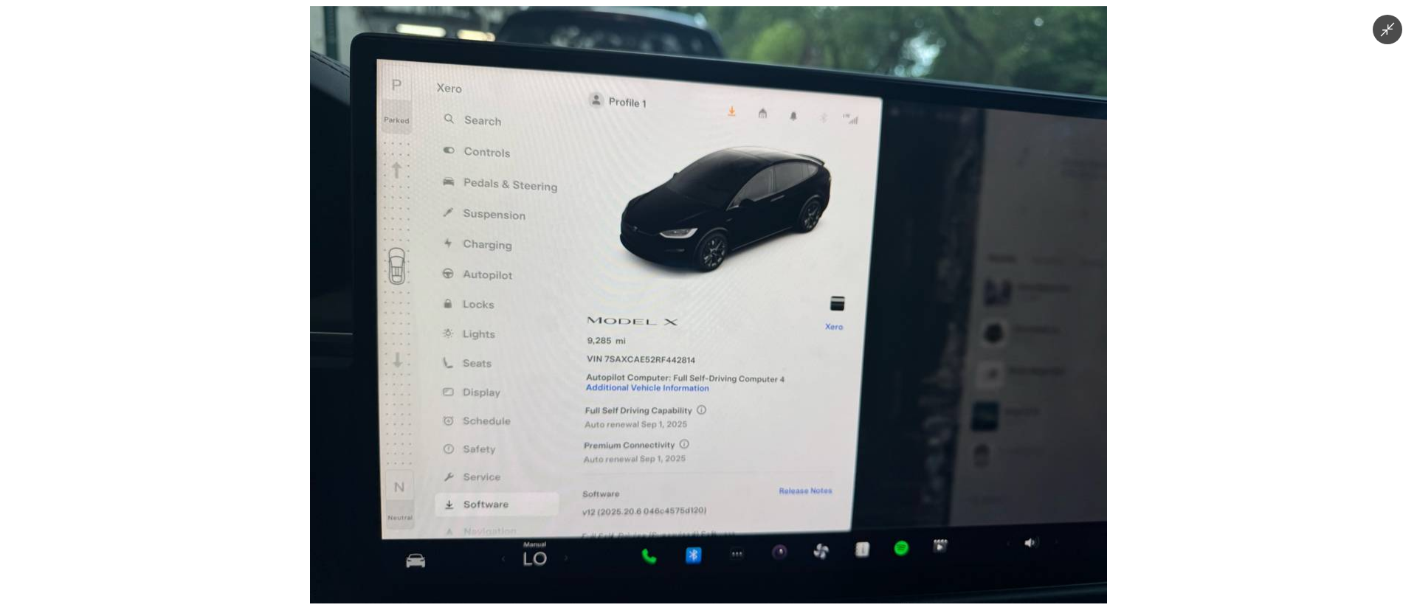
click at [725, 348] on img at bounding box center [708, 305] width 797 height 598
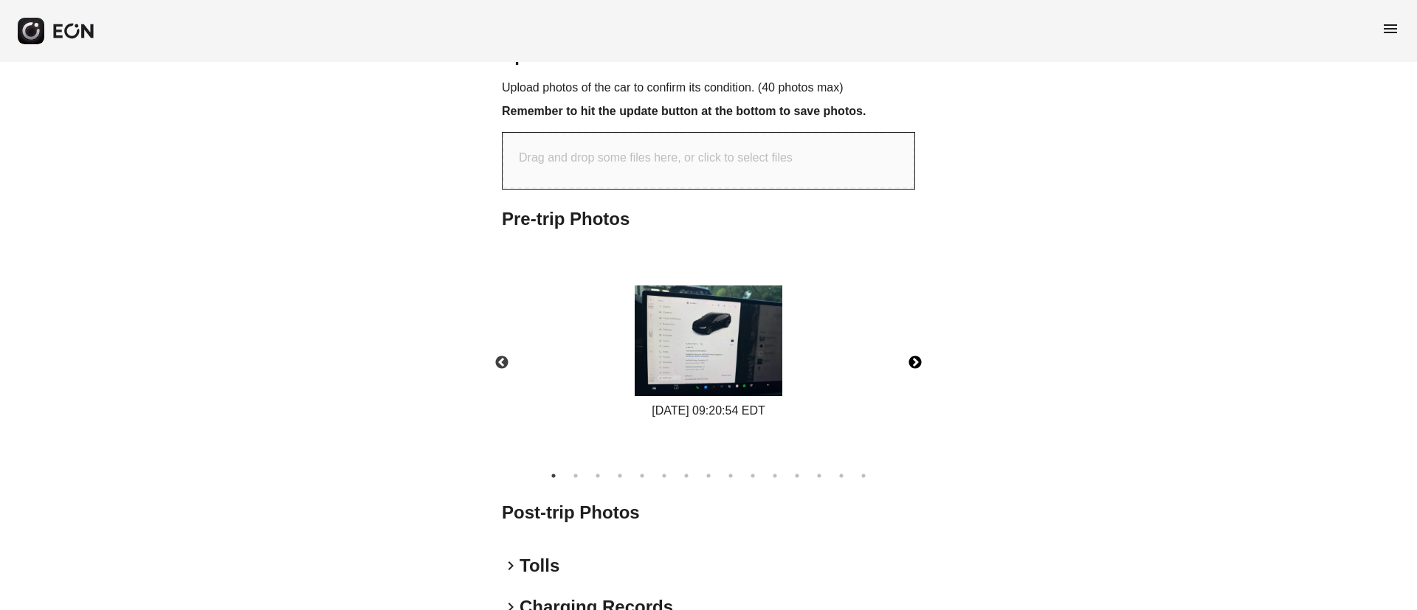
click at [919, 363] on button "Next" at bounding box center [915, 363] width 52 height 52
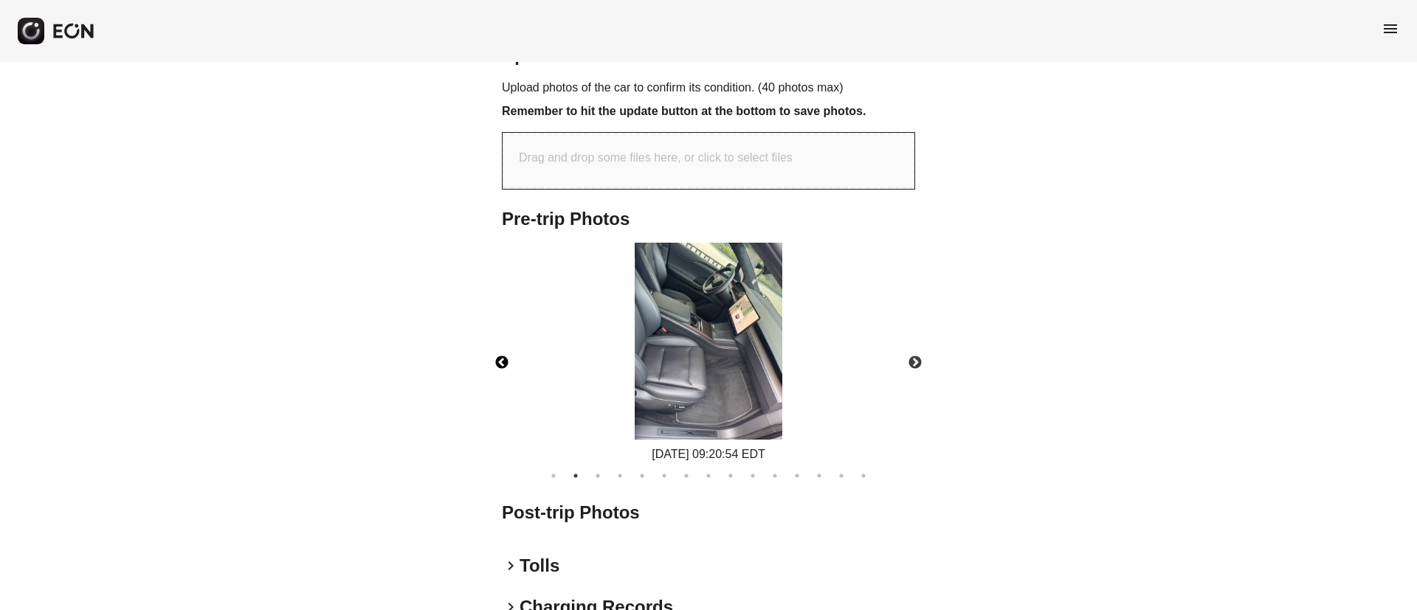
click at [491, 363] on button "Previous" at bounding box center [502, 363] width 52 height 52
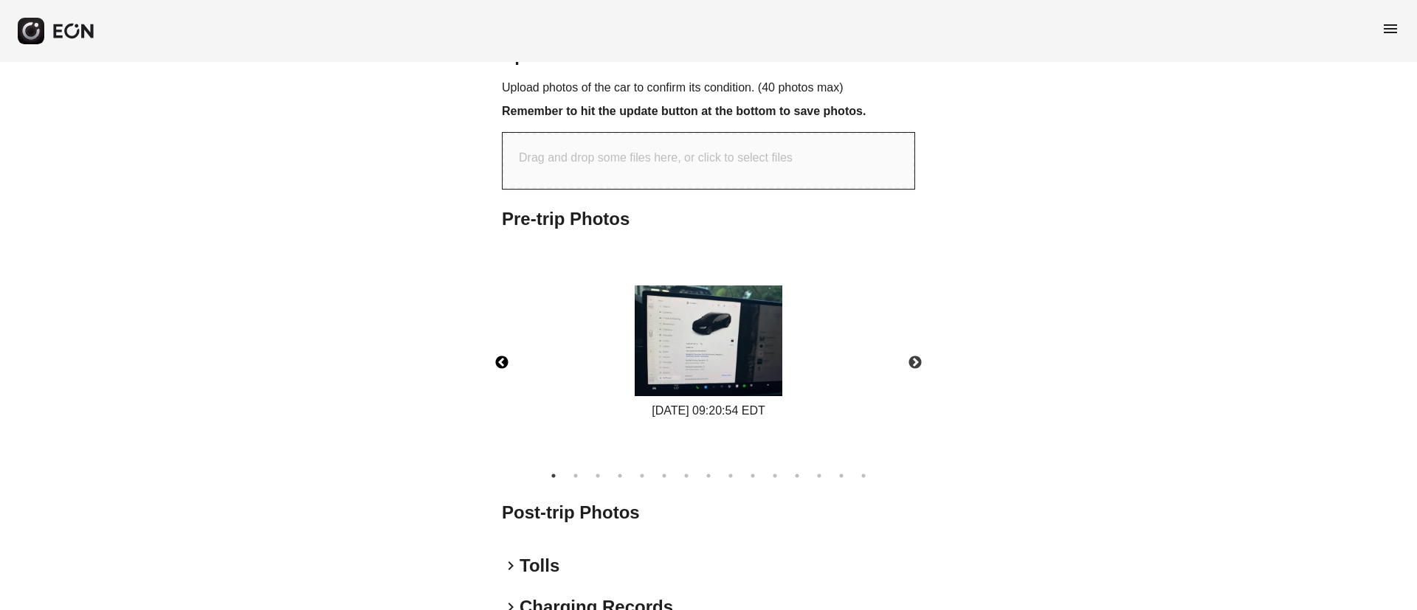
click at [494, 361] on button "Previous" at bounding box center [502, 363] width 52 height 52
click at [916, 366] on button "Next" at bounding box center [915, 363] width 52 height 52
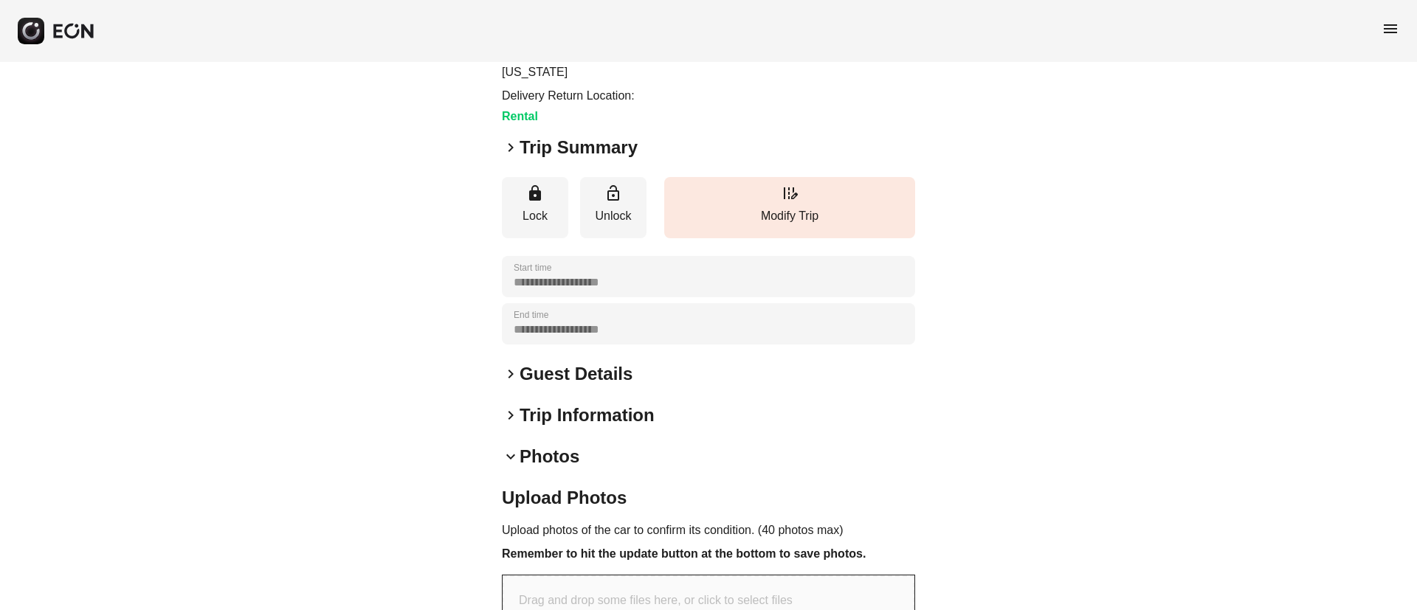
scroll to position [0, 0]
